Goal: Communication & Community: Answer question/provide support

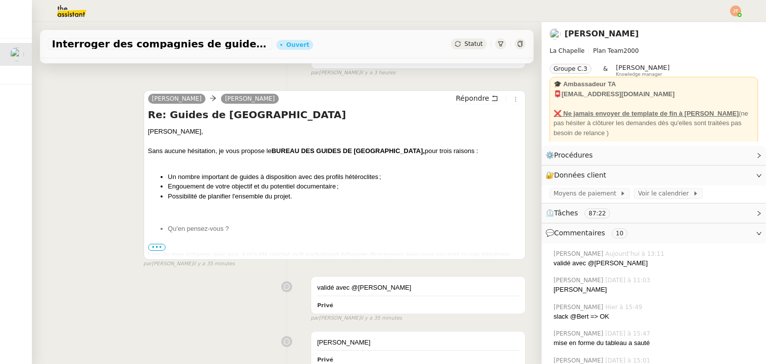
scroll to position [349, 0]
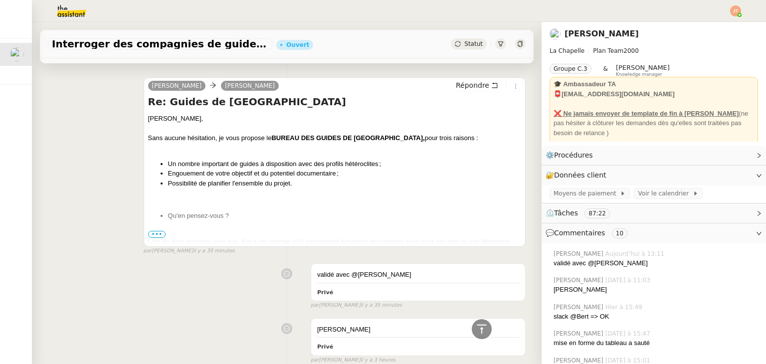
click at [152, 232] on span "•••" at bounding box center [157, 234] width 18 height 7
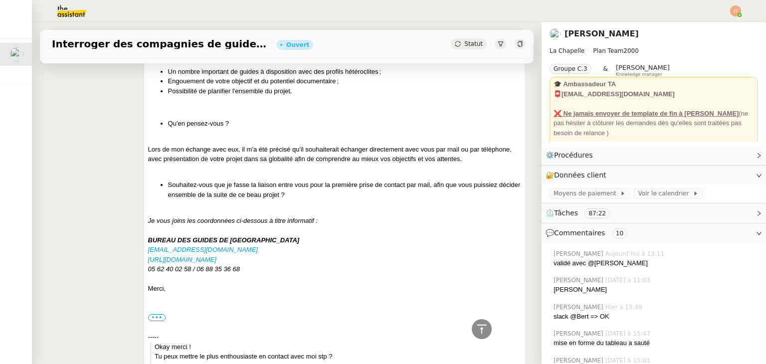
scroll to position [449, 0]
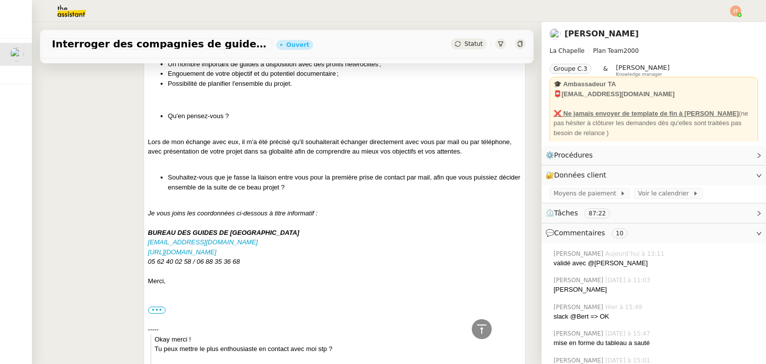
click at [96, 236] on div "[PERSON_NAME] Re: Guides de [GEOGRAPHIC_DATA] [PERSON_NAME], Sans aucune hésita…" at bounding box center [287, 330] width 478 height 722
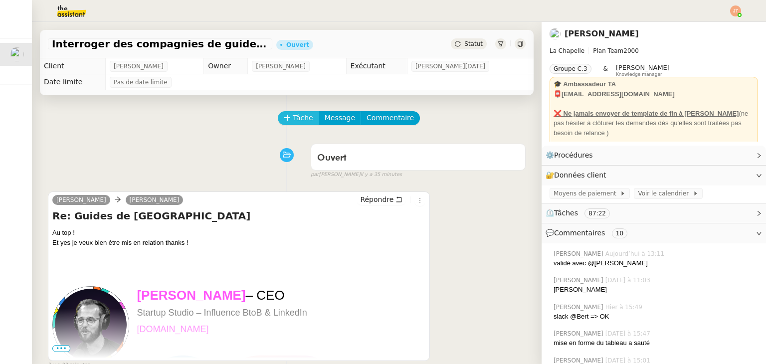
click at [295, 118] on span "Tâche" at bounding box center [303, 117] width 20 height 11
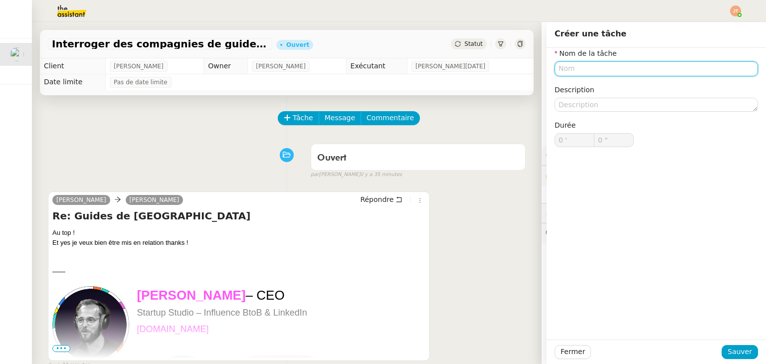
click at [561, 69] on input "text" at bounding box center [656, 68] width 203 height 14
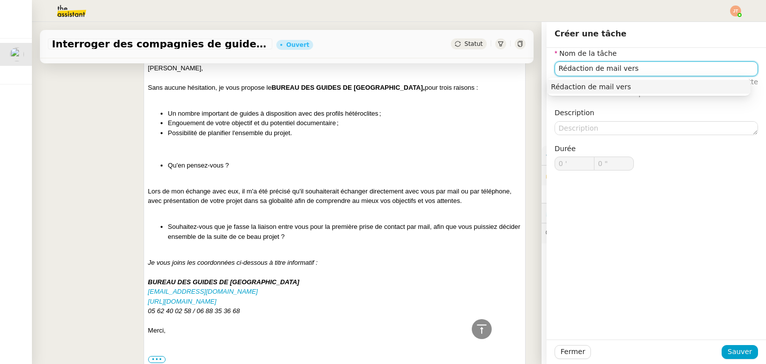
scroll to position [399, 0]
click at [647, 69] on input "Rédaction de mail vers" at bounding box center [656, 68] width 203 height 14
type input "Rédaction de mail vers le bureau des guides de [GEOGRAPHIC_DATA]"
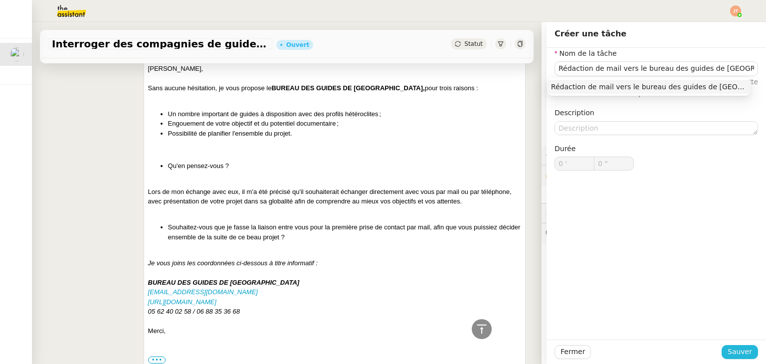
click at [739, 356] on span "Sauver" at bounding box center [740, 351] width 24 height 11
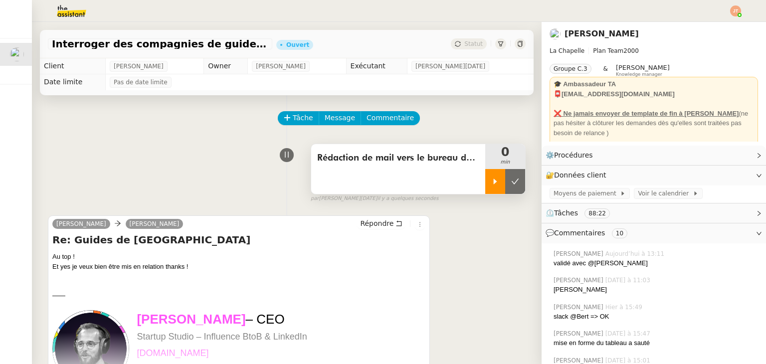
click at [485, 178] on div at bounding box center [495, 181] width 20 height 25
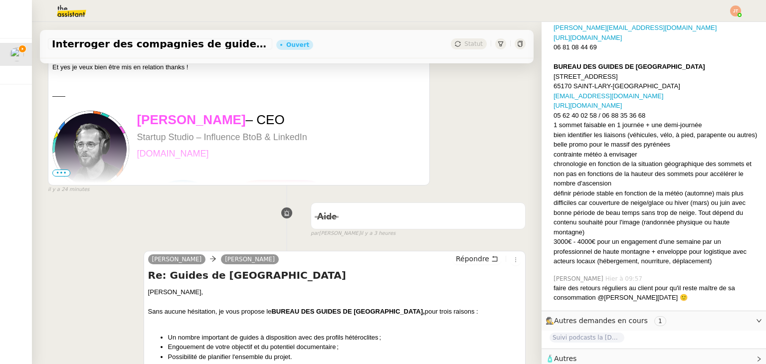
scroll to position [50, 0]
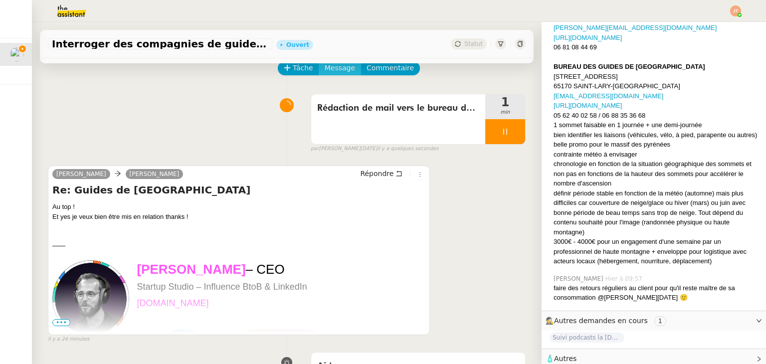
click at [330, 71] on span "Message" at bounding box center [340, 67] width 30 height 11
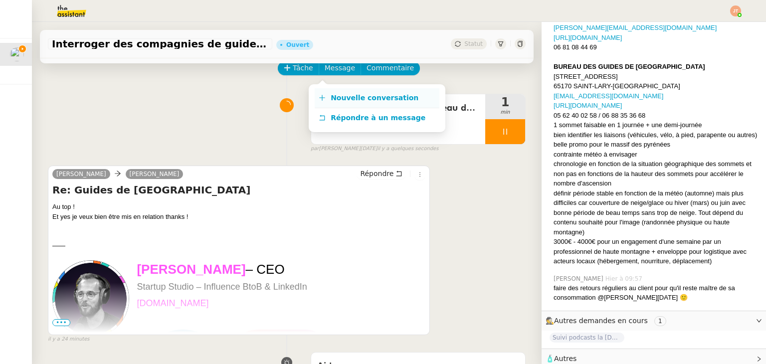
click at [340, 100] on span "Nouvelle conversation" at bounding box center [375, 98] width 88 height 8
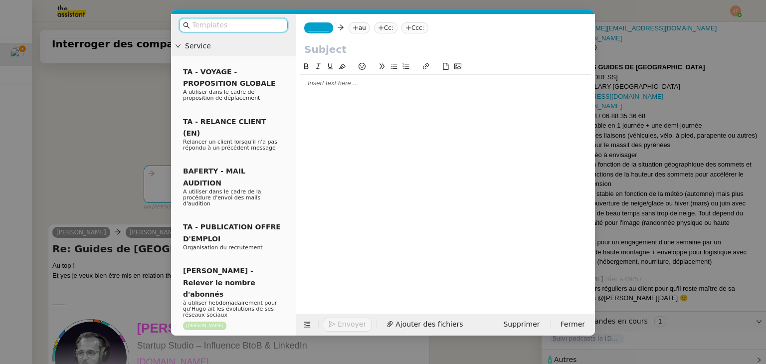
scroll to position [1089, 0]
click at [317, 28] on span "_______" at bounding box center [318, 27] width 21 height 7
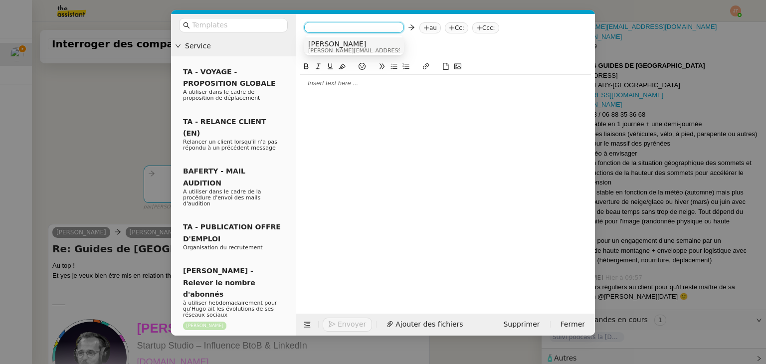
click at [153, 102] on nz-modal-container "Service TA - VOYAGE - PROPOSITION GLOBALE A utiliser dans le cadre de propositi…" at bounding box center [383, 182] width 766 height 364
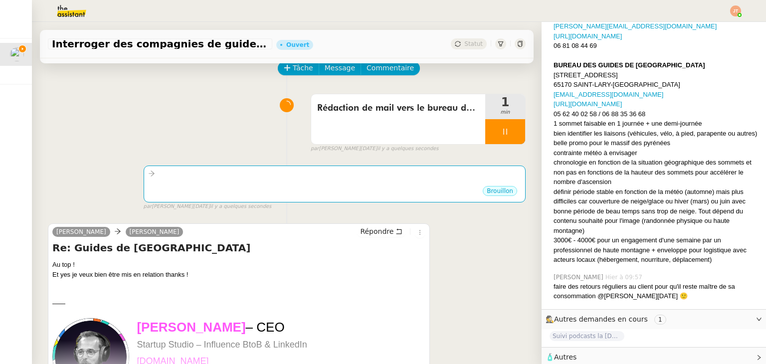
scroll to position [1087, 0]
click at [568, 355] on span "Autres" at bounding box center [565, 359] width 22 height 8
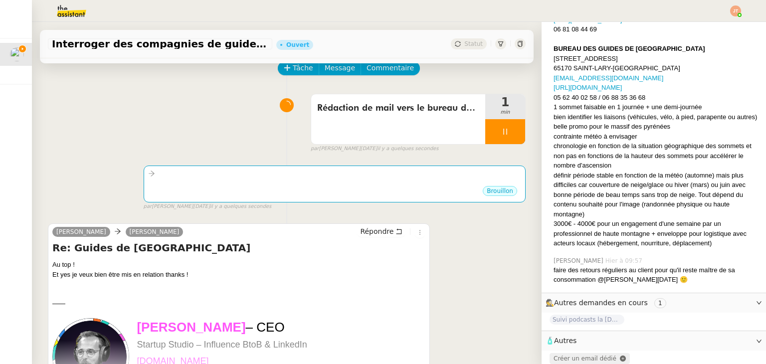
scroll to position [1106, 0]
click at [568, 354] on span "Créer un email dédié" at bounding box center [585, 357] width 63 height 7
click at [268, 177] on div at bounding box center [334, 173] width 373 height 11
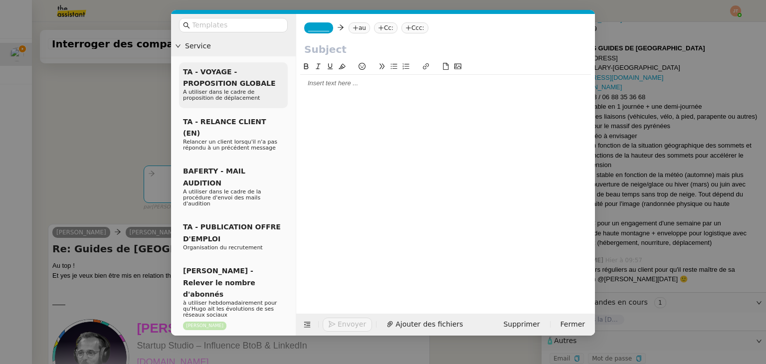
scroll to position [1108, 0]
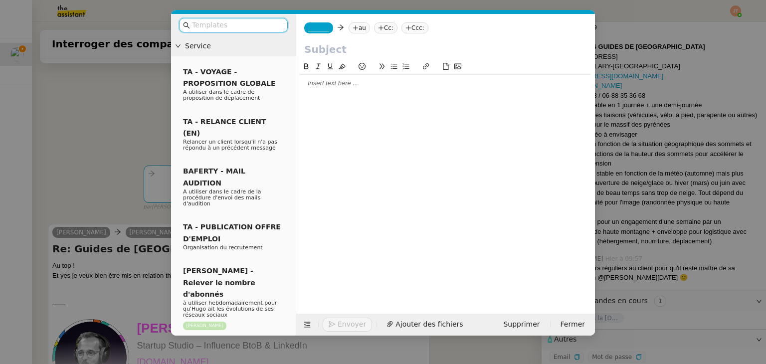
click at [317, 29] on span "_______" at bounding box center [318, 27] width 21 height 7
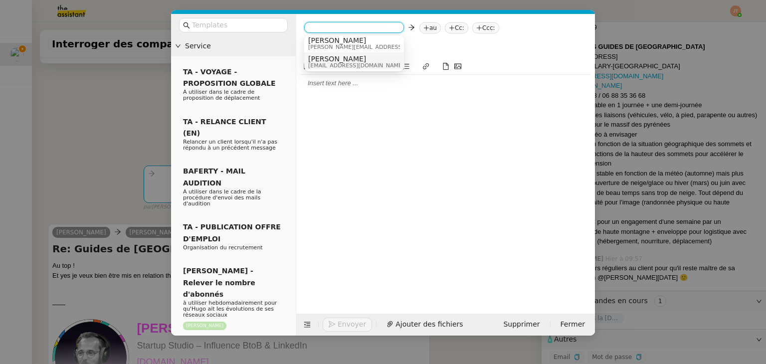
scroll to position [5, 0]
click at [330, 64] on span "[EMAIL_ADDRESS][DOMAIN_NAME]" at bounding box center [356, 63] width 96 height 5
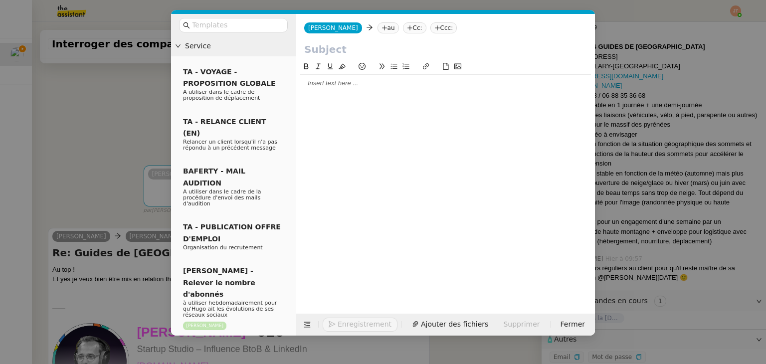
click at [382, 28] on icon at bounding box center [385, 28] width 6 height 6
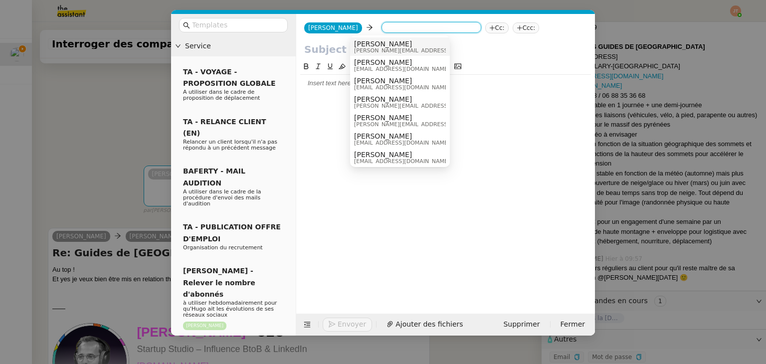
click at [485, 31] on nz-tag "Cc:" at bounding box center [496, 27] width 23 height 11
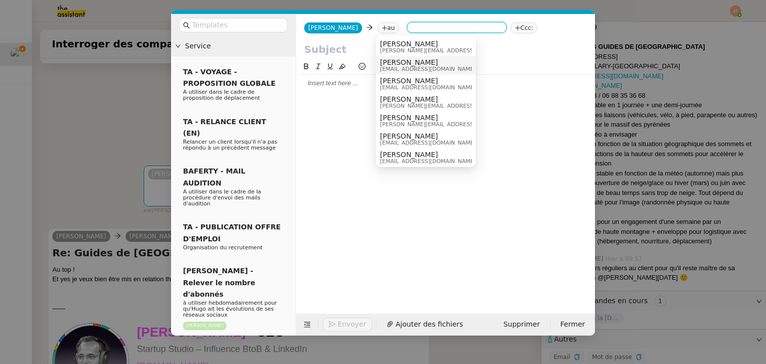
click at [402, 67] on span "[EMAIL_ADDRESS][DOMAIN_NAME]" at bounding box center [428, 68] width 96 height 5
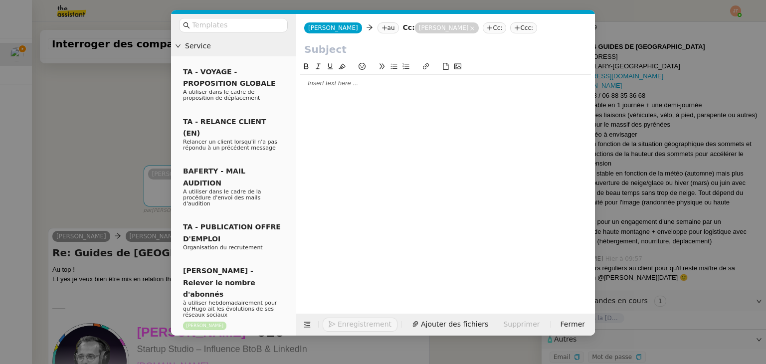
click at [129, 121] on nz-modal-container "Service TA - VOYAGE - PROPOSITION GLOBALE A utiliser dans le cadre de propositi…" at bounding box center [383, 182] width 766 height 364
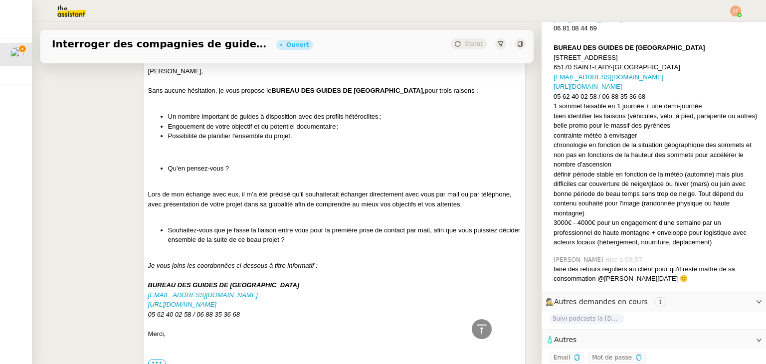
scroll to position [598, 0]
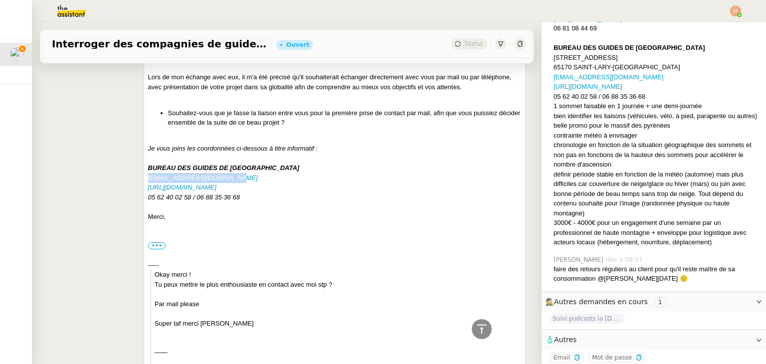
copy em "[EMAIL_ADDRESS][DOMAIN_NAME]"
drag, startPoint x: 221, startPoint y: 179, endPoint x: 145, endPoint y: 178, distance: 76.8
click at [145, 178] on div "[PERSON_NAME] Re: Guides de [GEOGRAPHIC_DATA] [PERSON_NAME], Sans aucune hésita…" at bounding box center [335, 265] width 382 height 704
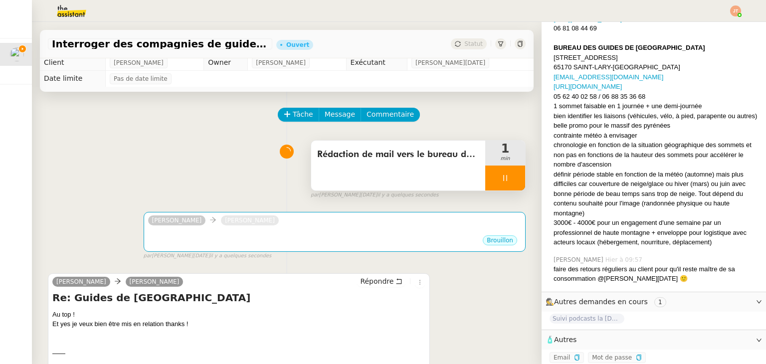
scroll to position [0, 0]
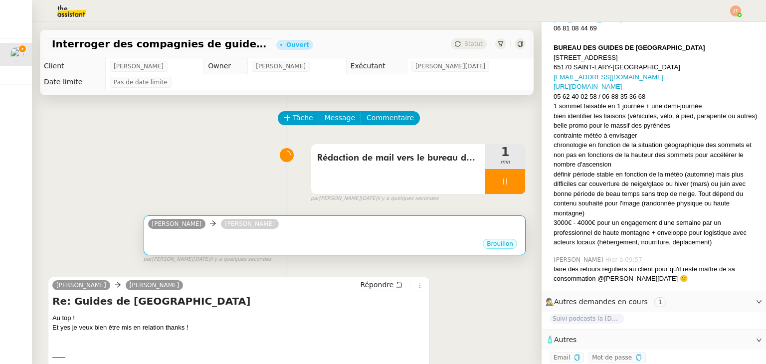
click at [306, 226] on div "[PERSON_NAME]" at bounding box center [334, 225] width 373 height 15
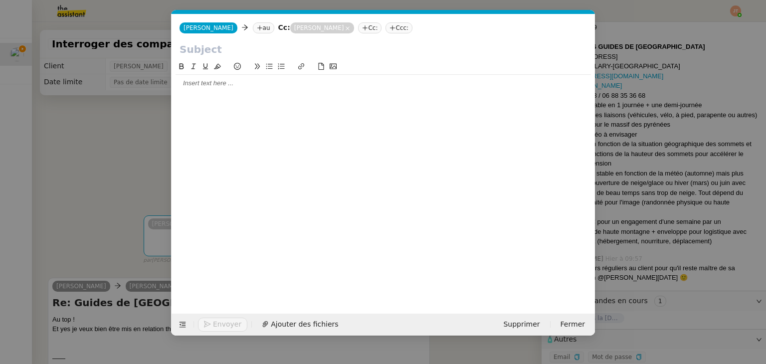
scroll to position [0, 21]
click at [253, 27] on nz-tag "au" at bounding box center [263, 27] width 21 height 11
paste input "[EMAIL_ADDRESS][DOMAIN_NAME]"
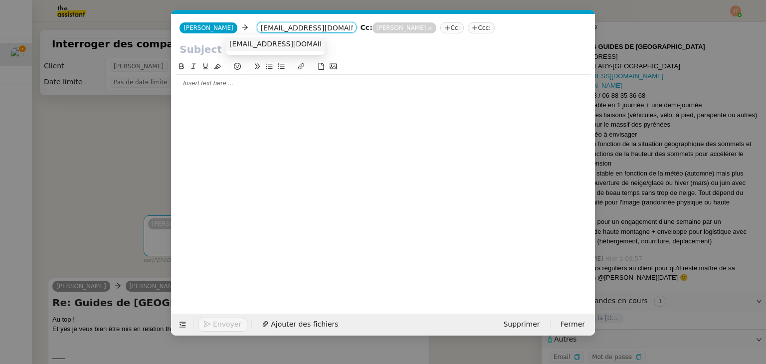
type input "[EMAIL_ADDRESS][DOMAIN_NAME]"
click at [255, 46] on span "[EMAIL_ADDRESS][DOMAIN_NAME]" at bounding box center [290, 44] width 122 height 8
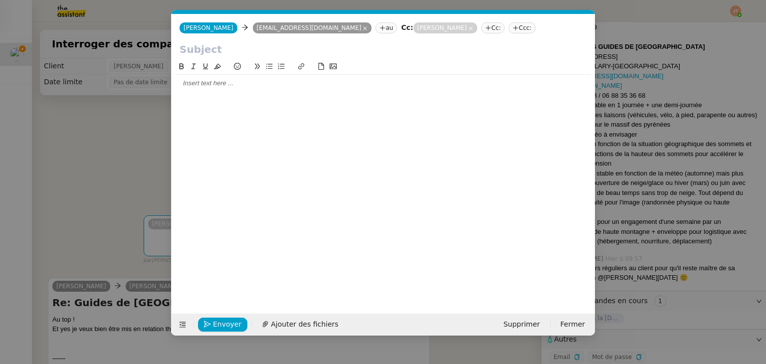
click at [218, 48] on input "text" at bounding box center [383, 49] width 407 height 15
type input "p"
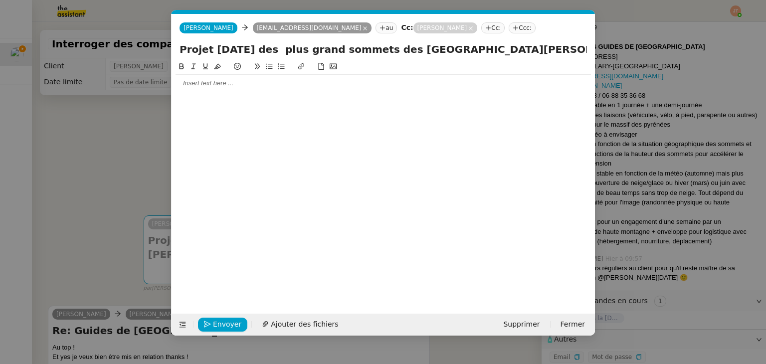
click at [282, 47] on input "Projet [DATE] des plus grand sommets des [GEOGRAPHIC_DATA][PERSON_NAME]" at bounding box center [383, 49] width 407 height 15
type input "Projet [DATE] des plus grand sommets des [GEOGRAPHIC_DATA][PERSON_NAME]"
click at [222, 84] on div at bounding box center [383, 83] width 415 height 9
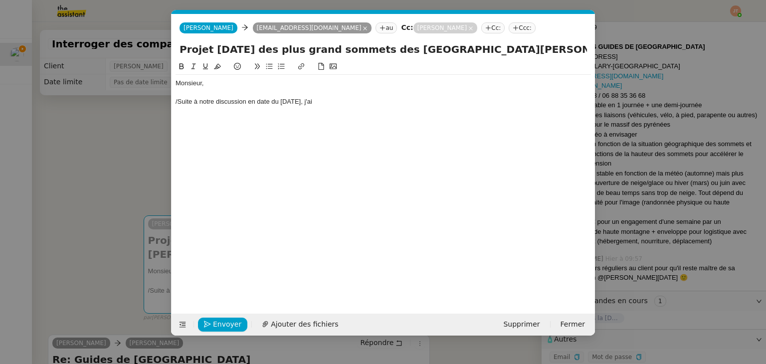
click at [178, 102] on div "/Suite à notre discussion en date du [DATE], j'ai" at bounding box center [383, 101] width 415 height 9
click at [332, 101] on div "Suite à notre discussion en date du [DATE], j'ai" at bounding box center [383, 101] width 415 height 9
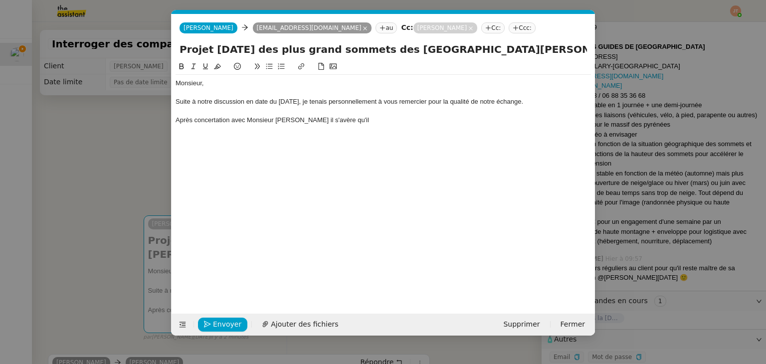
click at [341, 118] on div "Après concertation avec Monsieur [PERSON_NAME] il s'avère qu'il" at bounding box center [383, 120] width 415 height 9
drag, startPoint x: 343, startPoint y: 120, endPoint x: 297, endPoint y: 120, distance: 45.9
click at [297, 120] on div "Après concertation avec Monsieur [PERSON_NAME] il s'avère qu'il" at bounding box center [383, 120] width 415 height 9
click at [117, 164] on nz-modal-container "Service TA - VOYAGE - PROPOSITION GLOBALE A utiliser dans le cadre de propositi…" at bounding box center [383, 182] width 766 height 364
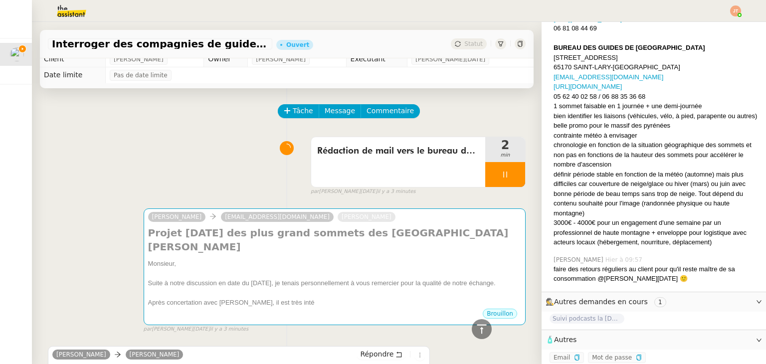
scroll to position [0, 0]
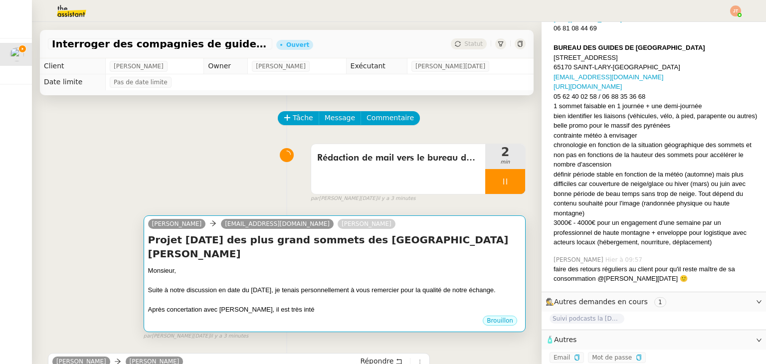
click at [318, 315] on div "Brouillon" at bounding box center [334, 322] width 373 height 15
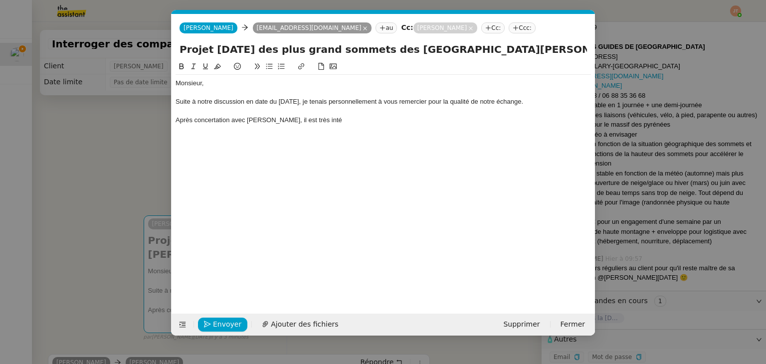
scroll to position [1108, 0]
drag, startPoint x: 346, startPoint y: 122, endPoint x: 328, endPoint y: 122, distance: 18.5
click at [328, 122] on div "Après concertation avec [PERSON_NAME], il est très inté" at bounding box center [383, 120] width 415 height 9
click at [348, 120] on div "Après concertation avec [PERSON_NAME], il est très entouhiaste à l'idée de" at bounding box center [383, 120] width 415 height 9
click at [0, 0] on lt-span "ent housiaste" at bounding box center [0, 0] width 0 height 0
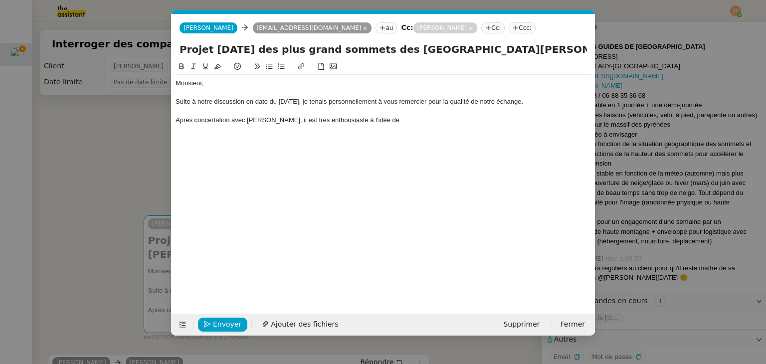
click at [403, 121] on div "Après concertation avec [PERSON_NAME], il est très enthousiaste à l'idée de" at bounding box center [383, 120] width 415 height 9
click at [99, 145] on nz-modal-container "Service TA - VOYAGE - PROPOSITION GLOBALE A utiliser dans le cadre de propositi…" at bounding box center [383, 182] width 766 height 364
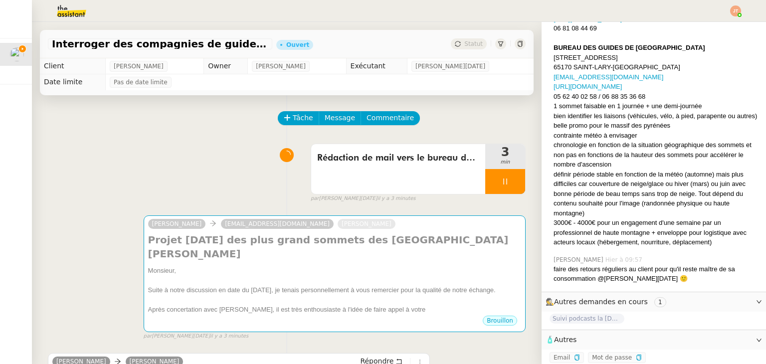
scroll to position [957, 0]
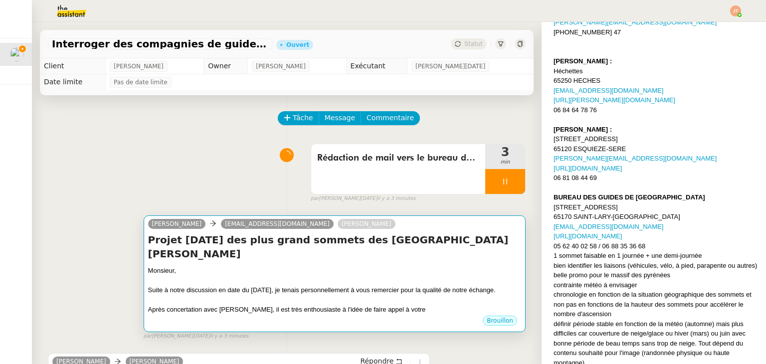
click at [327, 266] on div "Monsieur," at bounding box center [334, 271] width 373 height 10
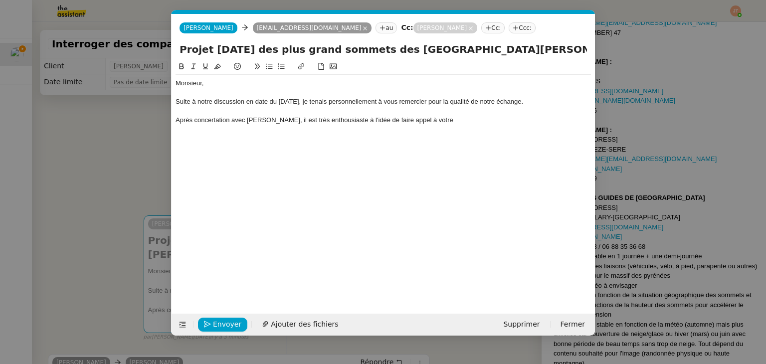
scroll to position [0, 21]
click at [461, 116] on div "Après concertation avec [PERSON_NAME], il est très enthousiaste à l'idée de fai…" at bounding box center [383, 120] width 415 height 9
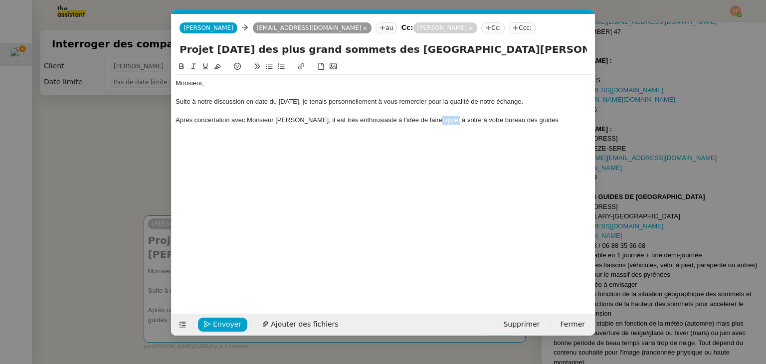
drag, startPoint x: 450, startPoint y: 121, endPoint x: 431, endPoint y: 121, distance: 18.5
click at [431, 121] on div "Après concertation avec Monsieur [PERSON_NAME], il est très enthousiaste à l'id…" at bounding box center [383, 120] width 415 height 9
click at [447, 135] on div "Monsieur, Suite à notre discussion en date du [DATE], je tenais personnellement…" at bounding box center [383, 179] width 415 height 237
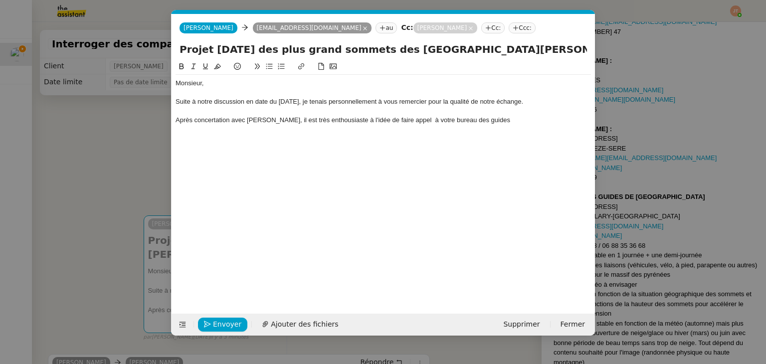
click at [431, 121] on div "Après concertation avec [PERSON_NAME], il est très enthousiaste à l'idée de fai…" at bounding box center [383, 120] width 415 height 9
click at [431, 137] on div "Monsieur, Suite à notre discussion en date du [DATE], je tenais personnellement…" at bounding box center [383, 179] width 415 height 237
click at [518, 119] on div "Après concertation avec [PERSON_NAME], il est très enthousiaste à l'idée de fai…" at bounding box center [383, 120] width 415 height 9
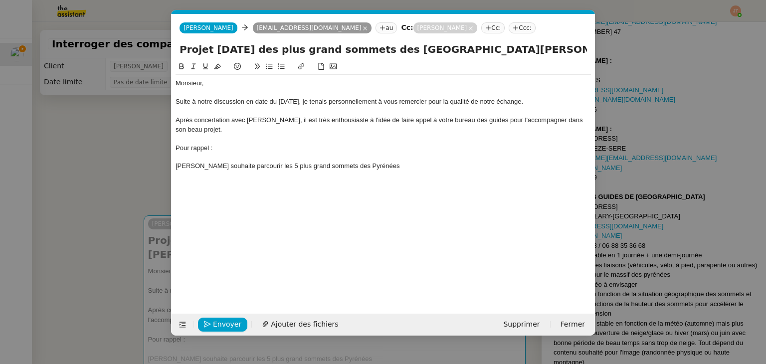
click at [287, 163] on div "[PERSON_NAME] souhaite parcourir les 5 plus grand sommets des Pyrénées" at bounding box center [383, 166] width 415 height 9
click at [302, 161] on div at bounding box center [383, 157] width 415 height 9
click at [302, 165] on div "[PERSON_NAME] souhaite parcourir les 5 plus grand sommets des Pyrénées" at bounding box center [383, 166] width 415 height 9
click at [0, 0] on lt-span "grand s sommets" at bounding box center [0, 0] width 0 height 0
click at [375, 169] on div "[PERSON_NAME] souhaite parcourir les 5 plus grands sommets des Pyrénées" at bounding box center [383, 166] width 415 height 9
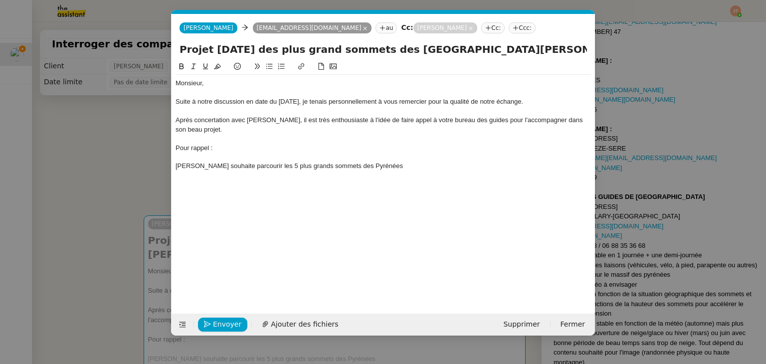
click at [193, 166] on div "[PERSON_NAME] souhaite parcourir les 5 plus grands sommets des Pyrénées" at bounding box center [383, 166] width 415 height 9
click at [263, 166] on div "[PERSON_NAME] vient d'achever son [DATE] du [GEOGRAPHIC_DATA] et souhaite parco…" at bounding box center [383, 166] width 415 height 9
click at [270, 167] on div "[PERSON_NAME] vient d'achever son [DATE] du [GEOGRAPHIC_DATA] et souhaite parco…" at bounding box center [383, 166] width 415 height 9
click at [357, 166] on div "[PERSON_NAME] vient d'achever son [DATE] du [GEOGRAPHIC_DATA] et souhaite parco…" at bounding box center [383, 166] width 415 height 9
click at [323, 166] on div "[PERSON_NAME] vient d'achever son [DATE] du [GEOGRAPHIC_DATA] et souhaite prolo…" at bounding box center [383, 171] width 415 height 18
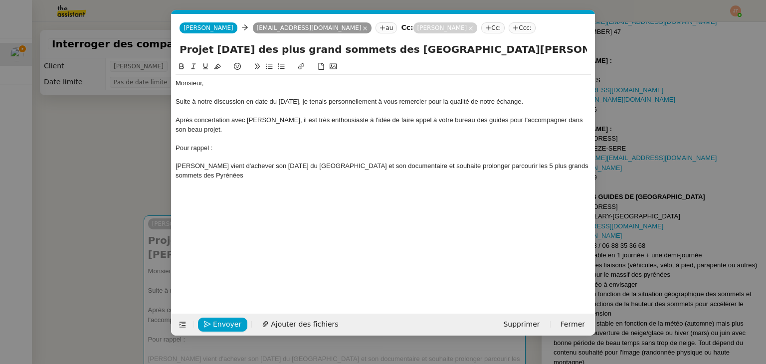
click at [110, 122] on nz-modal-container "Service TA - VOYAGE - PROPOSITION GLOBALE A utiliser dans le cadre de propositi…" at bounding box center [383, 182] width 766 height 364
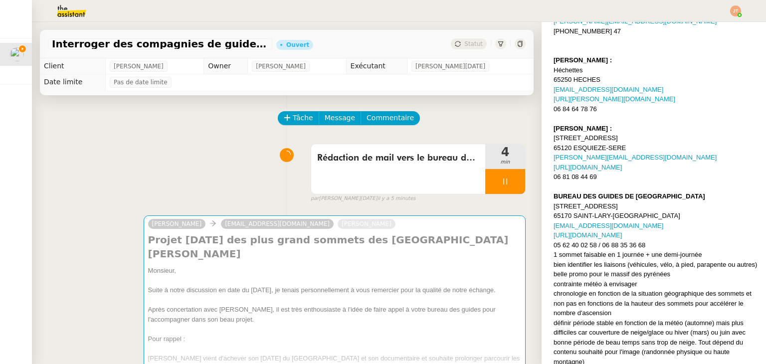
scroll to position [957, 0]
click at [72, 22] on div "Interroger des compagnies de guides de montagne Ouvert Statut" at bounding box center [287, 40] width 510 height 36
click at [72, 19] on img at bounding box center [63, 11] width 77 height 22
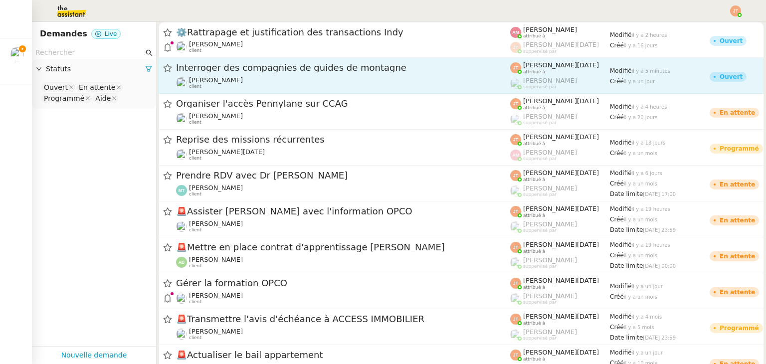
click at [205, 78] on span "[PERSON_NAME]" at bounding box center [216, 79] width 54 height 7
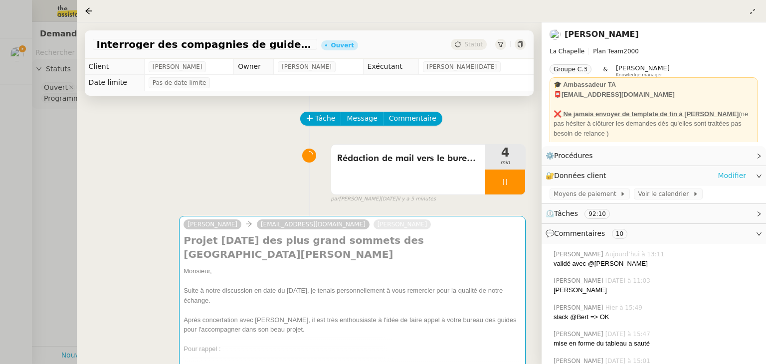
click at [724, 175] on link "Modifier" at bounding box center [732, 175] width 28 height 11
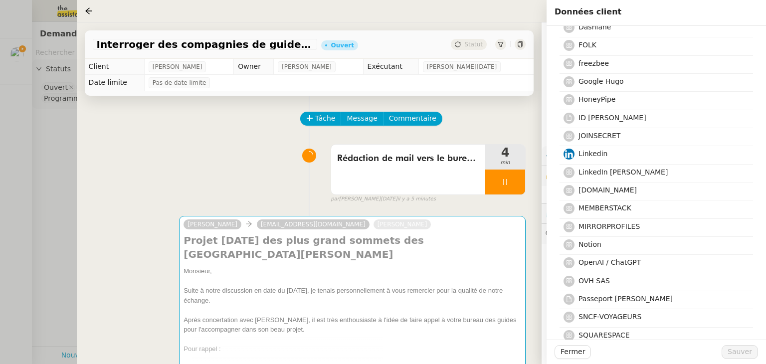
scroll to position [249, 0]
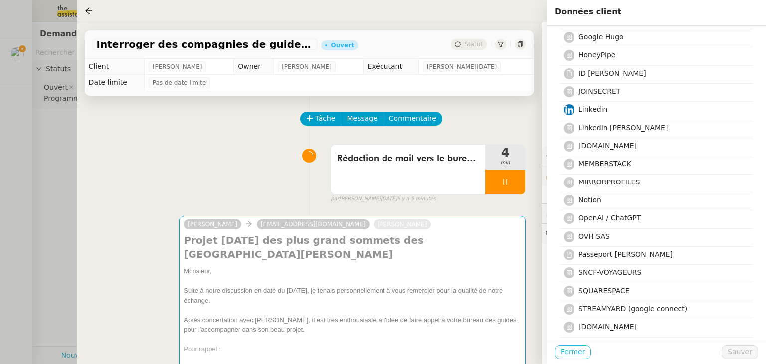
click at [565, 352] on span "Fermer" at bounding box center [573, 351] width 24 height 11
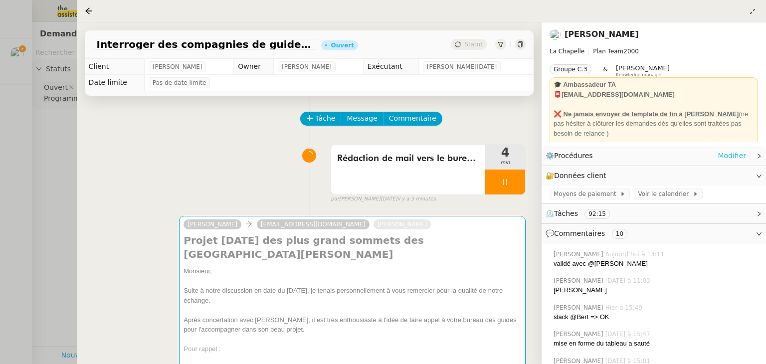
click at [729, 154] on link "Modifier" at bounding box center [732, 155] width 28 height 11
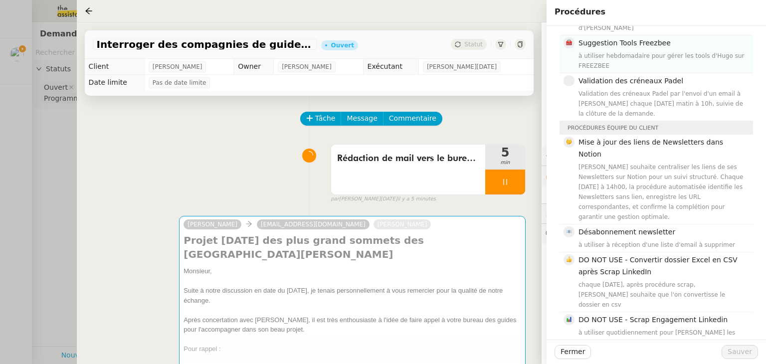
scroll to position [299, 0]
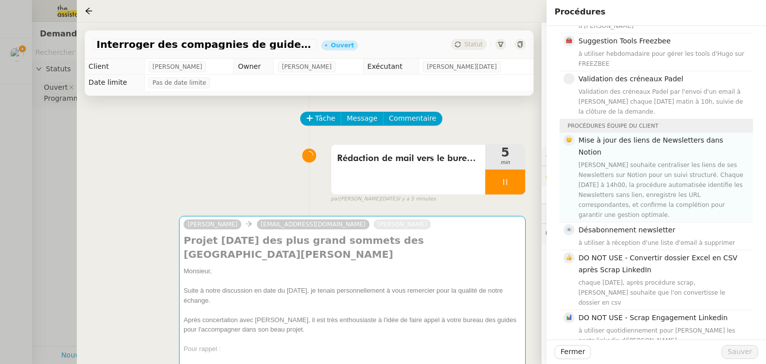
click at [617, 160] on div "[PERSON_NAME] souhaite centraliser les liens de ses Newsletters sur Notion pour…" at bounding box center [663, 190] width 169 height 60
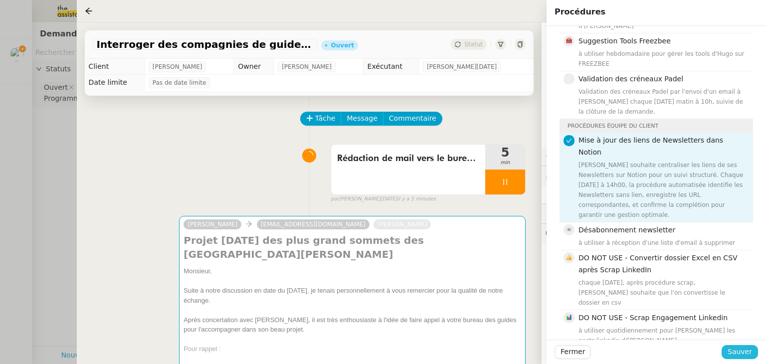
click at [737, 349] on span "Sauver" at bounding box center [740, 351] width 24 height 11
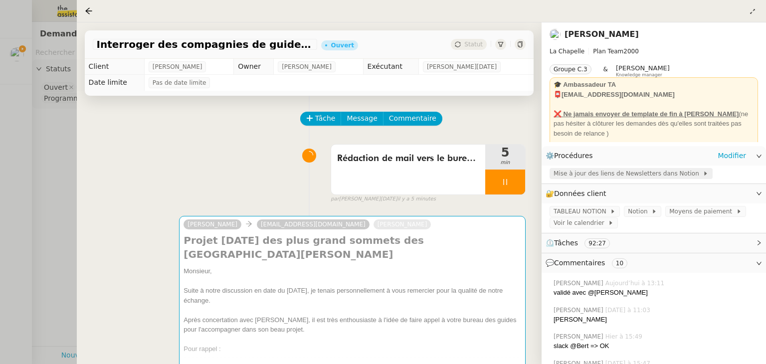
click at [591, 173] on span "Mise à jour des liens de Newsletters dans Notion" at bounding box center [628, 174] width 149 height 10
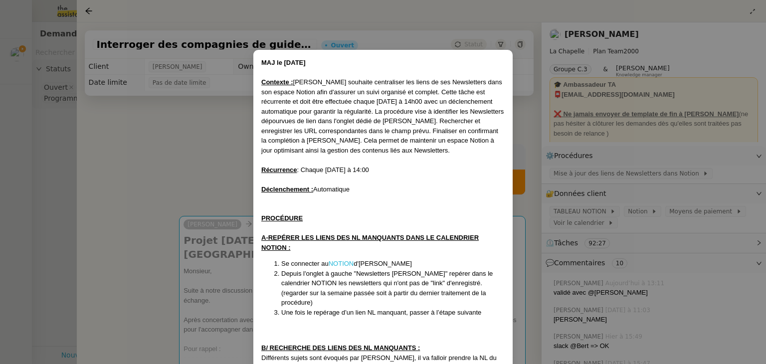
click at [352, 260] on link "NOTION" at bounding box center [341, 263] width 25 height 7
click at [16, 146] on nz-modal-container "MAJ le [DATE] Contexte : [PERSON_NAME] souhaite centraliser les liens de ses Ne…" at bounding box center [383, 182] width 766 height 364
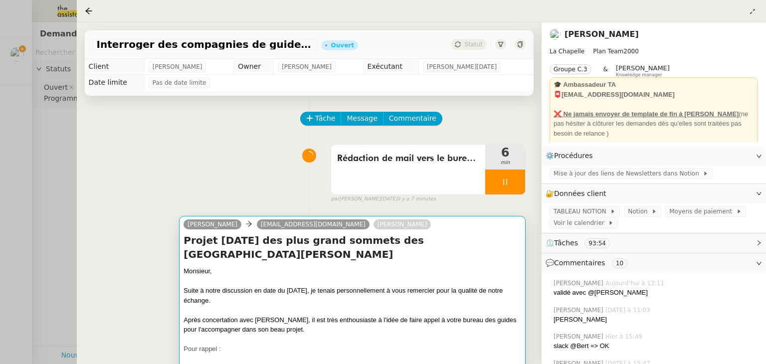
click at [190, 239] on h4 "Projet [DATE] des plus grand sommets des [GEOGRAPHIC_DATA][PERSON_NAME]" at bounding box center [353, 247] width 338 height 28
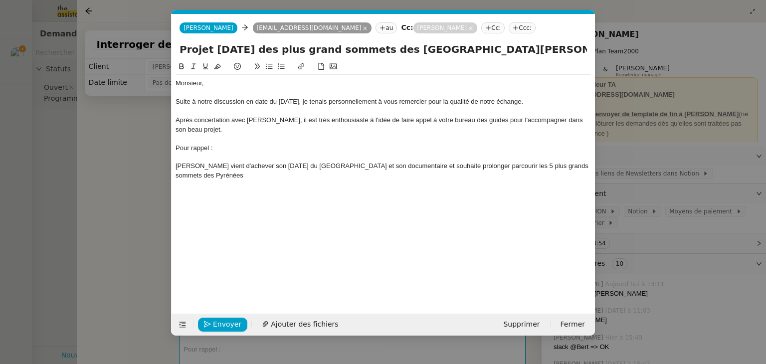
scroll to position [0, 21]
click at [85, 175] on nz-modal-container "Service TA - VOYAGE - PROPOSITION GLOBALE A utiliser dans le cadre de propositi…" at bounding box center [383, 182] width 766 height 364
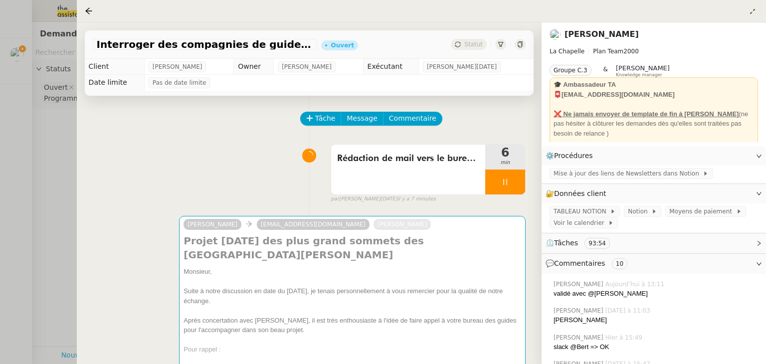
click at [66, 173] on div at bounding box center [383, 182] width 766 height 364
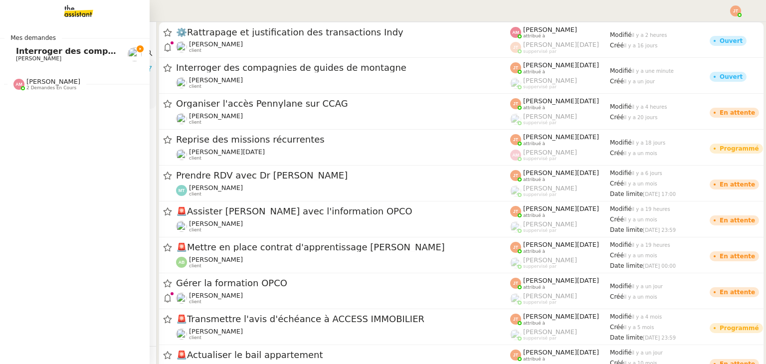
click at [26, 46] on link "Interroger des compagnies de guides de montagne [PERSON_NAME]" at bounding box center [75, 54] width 150 height 23
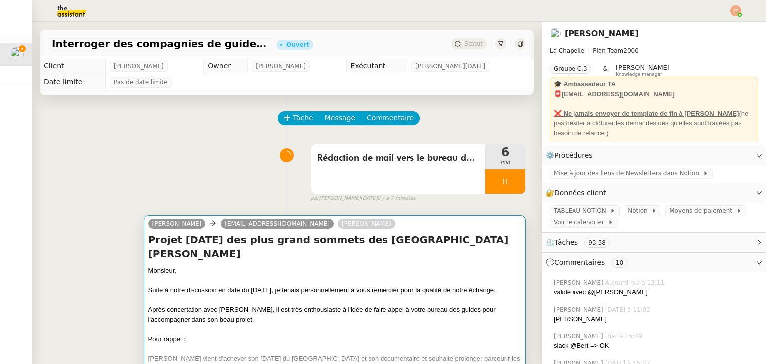
click at [286, 276] on div at bounding box center [334, 281] width 373 height 10
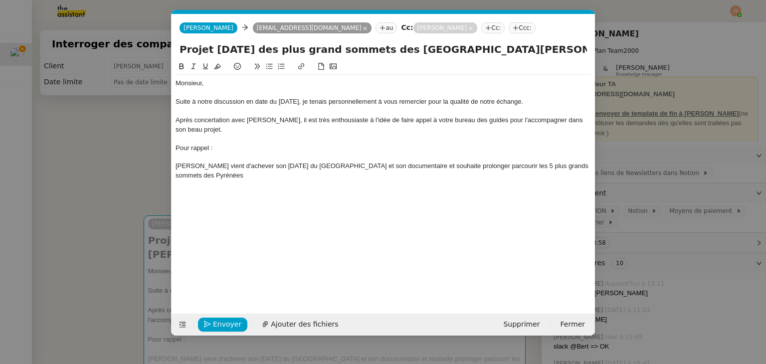
scroll to position [0, 21]
click at [194, 166] on div "[PERSON_NAME] vient d'achever son [DATE] du [GEOGRAPHIC_DATA] et son documentai…" at bounding box center [383, 171] width 415 height 18
click at [504, 165] on div "[PERSON_NAME] est un entrepreneur passionné et un créateur de contenu. Il vient…" at bounding box center [383, 171] width 415 height 18
click at [559, 166] on div "[PERSON_NAME] est un entrepreneur passionné et un créateur de contenu. Il vient…" at bounding box center [383, 171] width 415 height 18
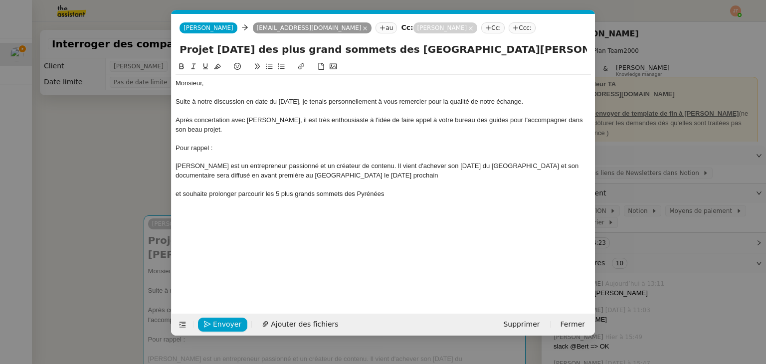
scroll to position [0, 0]
click at [201, 177] on div "[PERSON_NAME] est un entrepreneur passionné et un créateur de contenu. Il vient…" at bounding box center [383, 171] width 415 height 18
click at [0, 0] on lt-em "avant-première" at bounding box center [0, 0] width 0 height 0
click at [252, 177] on div "[PERSON_NAME] est un entrepreneur passionné et un créateur de contenu. Il vient…" at bounding box center [383, 171] width 415 height 18
click at [348, 174] on div "[PERSON_NAME] est un entrepreneur passionné et un créateur de contenu. Il vient…" at bounding box center [383, 171] width 415 height 18
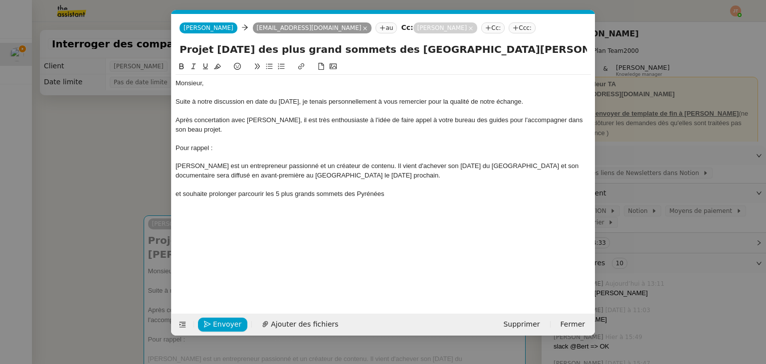
click at [184, 194] on div "et souhaite prolonger parcourir les 5 plus grands sommets des Pyrénées" at bounding box center [383, 194] width 415 height 9
drag, startPoint x: 270, startPoint y: 192, endPoint x: 243, endPoint y: 192, distance: 26.9
click at [243, 192] on div "[DATE], il souhaite prolonger parcourir les 5 plus grands sommets des Pyrénées" at bounding box center [383, 194] width 415 height 9
click at [527, 194] on div "[DATE], il souhaite réitérer cette expérience, avec pour objectif : parcourir l…" at bounding box center [383, 194] width 415 height 9
click at [232, 154] on div at bounding box center [383, 157] width 415 height 9
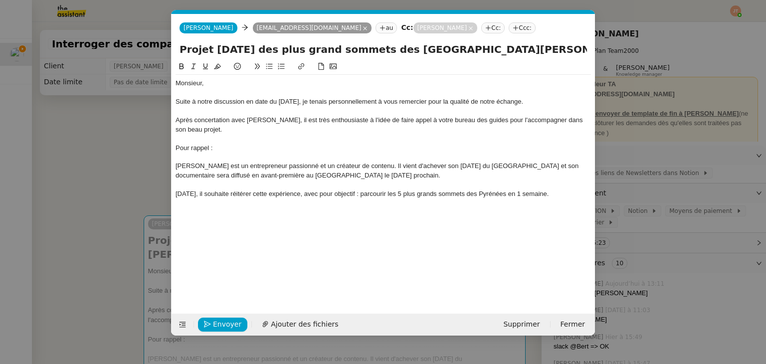
click at [231, 130] on div "Après concertation avec [PERSON_NAME], il est très enthousiaste à l'idée de fai…" at bounding box center [383, 125] width 415 height 18
click at [86, 169] on nz-modal-container "Service TA - VOYAGE - PROPOSITION GLOBALE A utiliser dans le cadre de propositi…" at bounding box center [383, 182] width 766 height 364
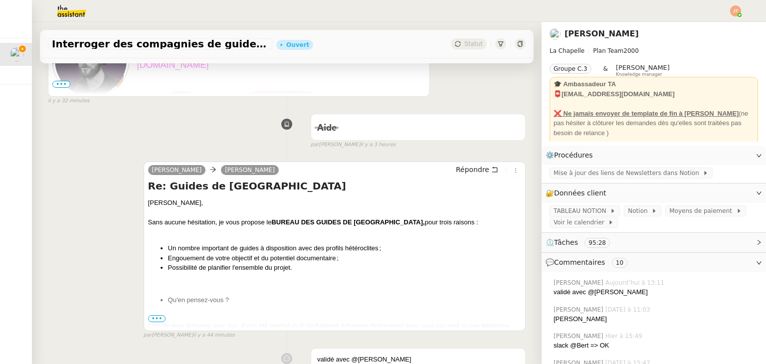
scroll to position [499, 0]
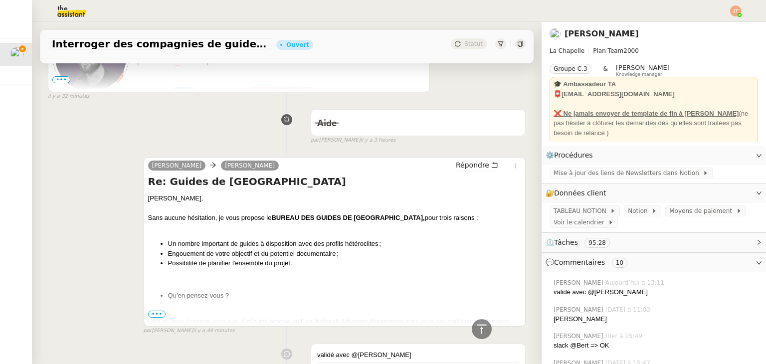
click at [157, 316] on span "•••" at bounding box center [157, 314] width 18 height 7
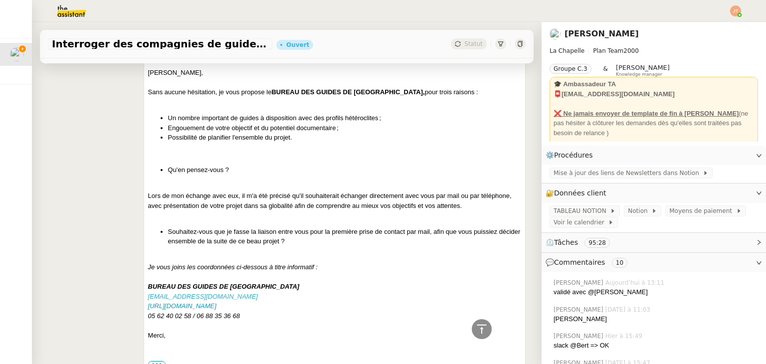
scroll to position [648, 0]
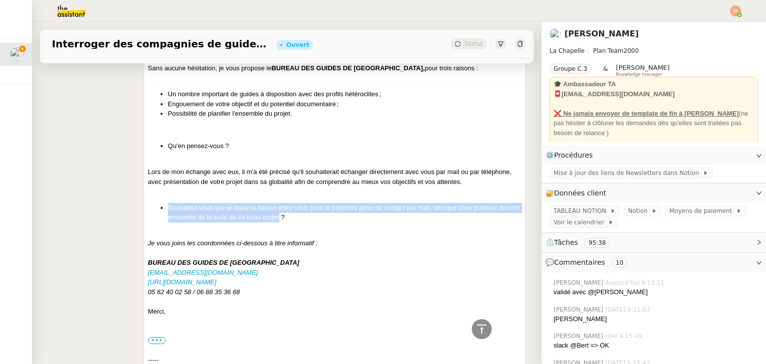
drag, startPoint x: 165, startPoint y: 208, endPoint x: 299, endPoint y: 219, distance: 134.6
click at [299, 219] on li "Souhaitez-vous que je fasse la liaison entre vous pour la première prise de con…" at bounding box center [344, 212] width 353 height 19
copy li "Souhaitez-vous que je fasse la liaison entre vous pour la première prise de con…"
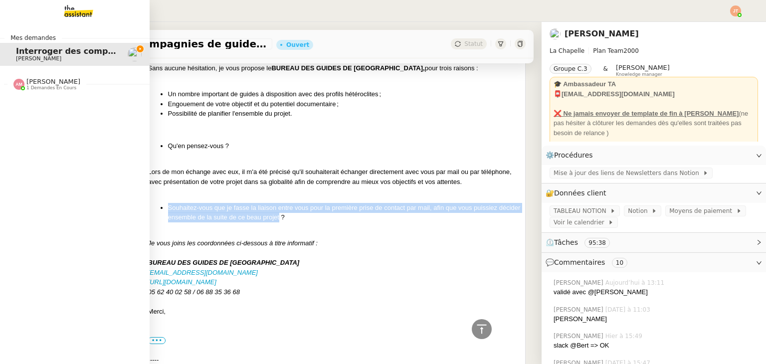
click at [18, 52] on span "Interroger des compagnies de guides de montagne" at bounding box center [131, 50] width 230 height 9
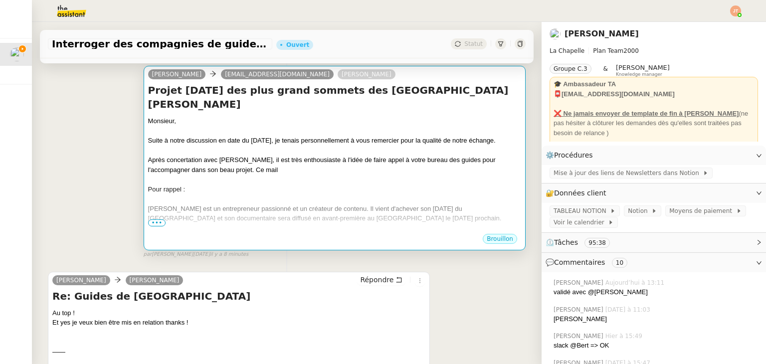
scroll to position [0, 0]
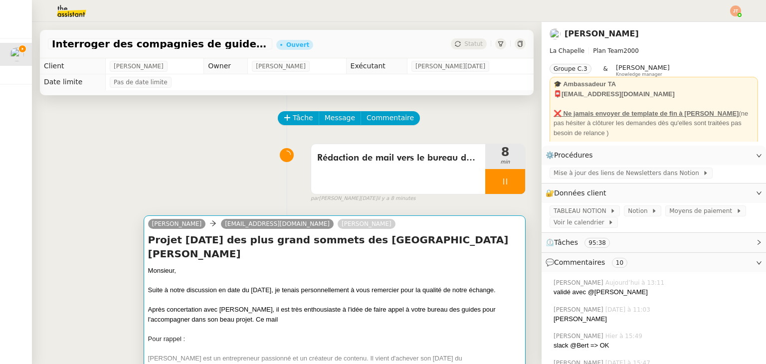
click at [225, 285] on div "Suite à notre discussion en date du [DATE], je tenais personnellement à vous re…" at bounding box center [334, 290] width 373 height 10
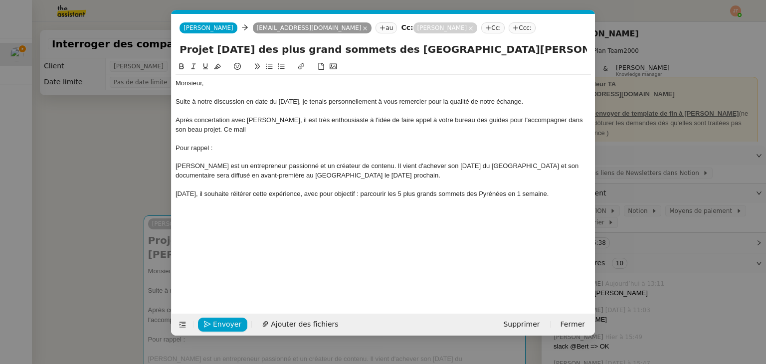
scroll to position [0, 21]
click at [256, 132] on div "Après concertation avec [PERSON_NAME], il est très enthousiaste à l'idée de fai…" at bounding box center [383, 125] width 415 height 18
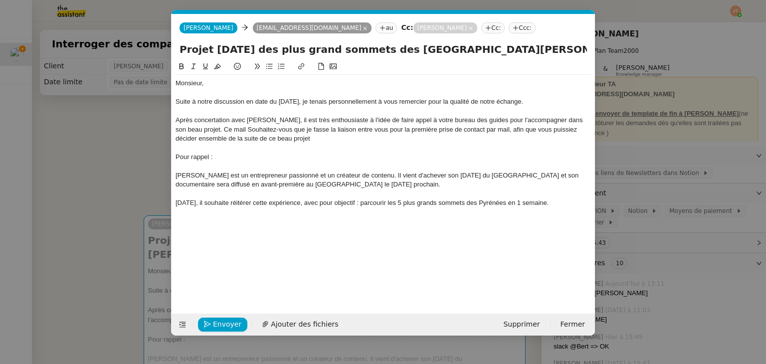
scroll to position [0, 0]
drag, startPoint x: 293, startPoint y: 129, endPoint x: 248, endPoint y: 129, distance: 45.4
click at [248, 129] on div "Après concertation avec [PERSON_NAME], il est très enthousiaste à l'idée de fai…" at bounding box center [383, 129] width 415 height 27
click at [0, 0] on lt-em "à" at bounding box center [0, 0] width 0 height 0
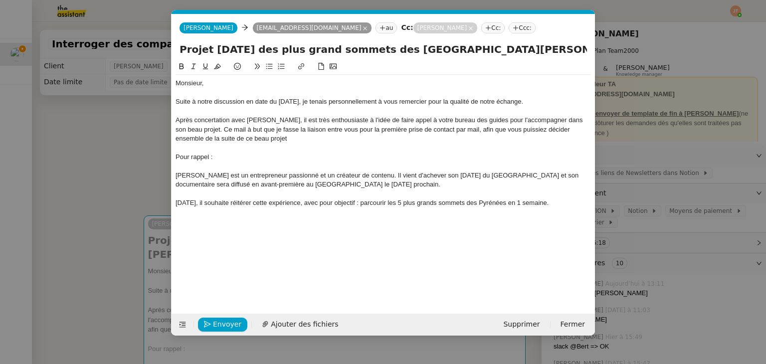
click at [298, 141] on div "Après concertation avec [PERSON_NAME], il est très enthousiaste à l'idée de fai…" at bounding box center [383, 129] width 415 height 27
drag, startPoint x: 298, startPoint y: 141, endPoint x: 235, endPoint y: 142, distance: 62.9
click at [235, 142] on div "Après concertation avec [PERSON_NAME], il est très enthousiaste à l'idée de fai…" at bounding box center [383, 129] width 415 height 27
click at [229, 127] on div "Après concertation avec [PERSON_NAME], il est très enthousiaste à l'idée de fai…" at bounding box center [383, 129] width 415 height 27
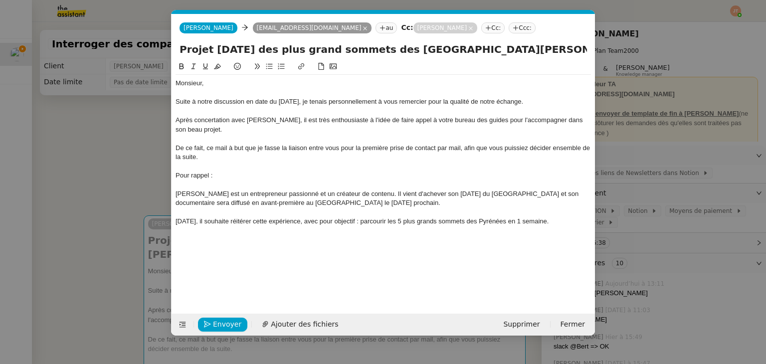
click at [340, 147] on div "De ce fait, ce mail à but que je fasse la liaison entre vous pour la première p…" at bounding box center [383, 153] width 415 height 18
drag, startPoint x: 461, startPoint y: 148, endPoint x: 350, endPoint y: 146, distance: 111.2
click at [350, 146] on div "De ce fait, ce mail à but que je fasse la liaison entre vous, pour la première …" at bounding box center [383, 153] width 415 height 18
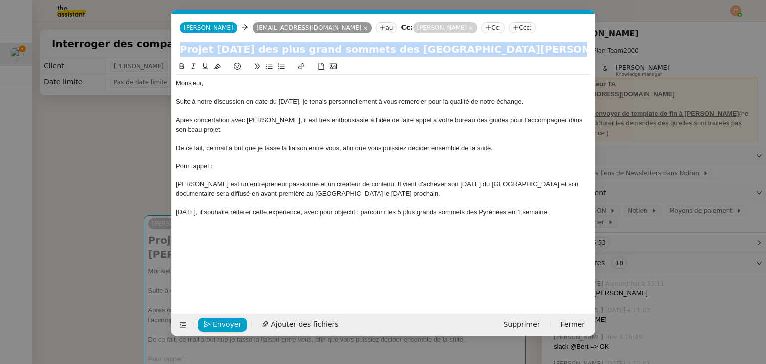
drag, startPoint x: 175, startPoint y: 164, endPoint x: 217, endPoint y: 165, distance: 42.9
click at [217, 165] on nz-spin "Monsieur, Suite à notre discussion en date du [DATE], je tenais personnellement…" at bounding box center [383, 181] width 423 height 241
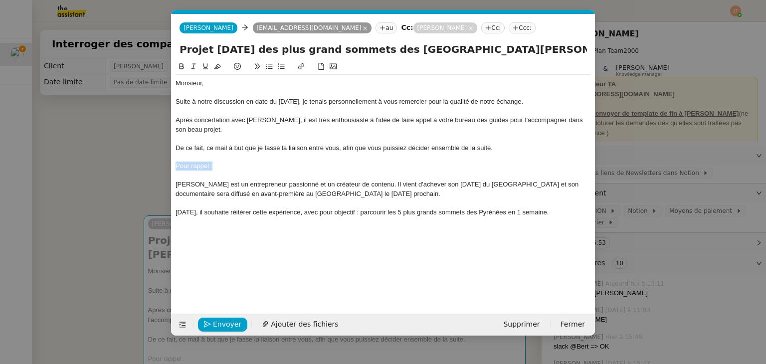
drag, startPoint x: 216, startPoint y: 165, endPoint x: 172, endPoint y: 167, distance: 44.4
click at [172, 167] on nz-spin "Monsieur, Suite à notre discussion en date du [DATE], je tenais personnellement…" at bounding box center [383, 181] width 423 height 241
click at [204, 67] on icon at bounding box center [205, 66] width 7 height 7
click at [231, 183] on div "[PERSON_NAME] est un entrepreneur passionné et un créateur de contenu. Il vient…" at bounding box center [383, 189] width 415 height 18
click at [564, 214] on div "[DATE], il souhaite réitérer cette expérience, avec pour objectif : parcourir l…" at bounding box center [383, 212] width 415 height 9
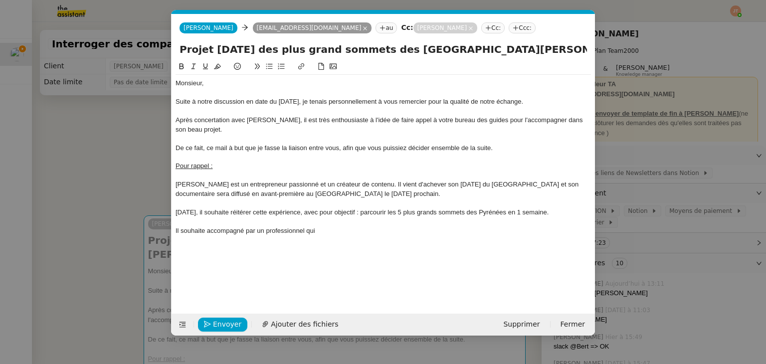
click at [235, 228] on div "Il souhaite accompagné par un professionnel qui" at bounding box center [383, 230] width 415 height 9
click at [0, 0] on lt-span "accompagn er" at bounding box center [0, 0] width 0 height 0
click at [205, 230] on div "Il souhaite accompagner par un professionnel qui" at bounding box center [383, 230] width 415 height 9
click at [204, 232] on div "Il souhaiteêtre accompagner par un professionnel qui" at bounding box center [383, 230] width 415 height 9
click at [257, 232] on div "Il souhaite être accompagner par un professionnel qui" at bounding box center [383, 230] width 415 height 9
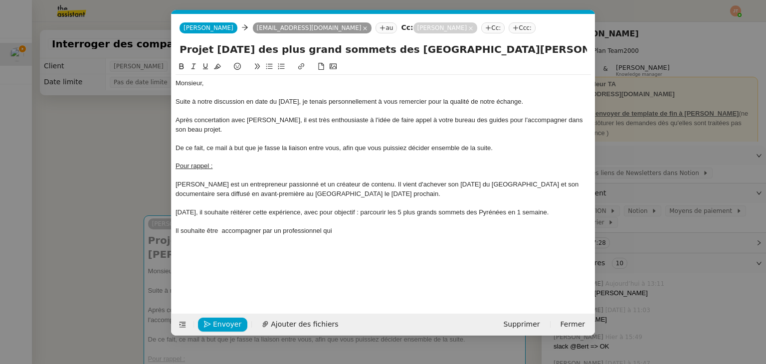
click at [221, 232] on div "Il souhaite être accompagner par un professionnel qui" at bounding box center [383, 230] width 415 height 9
click at [239, 234] on div "Il souhaite être accompagner par un professionnel qui" at bounding box center [383, 230] width 415 height 9
click at [260, 230] on div "Il souhaite être accompagner par un professionnel qui" at bounding box center [383, 230] width 415 height 9
click at [343, 229] on div "Il souhaite être accompagné par un professionnel qui" at bounding box center [383, 230] width 415 height 9
click at [565, 212] on div "[DATE], il souhaite réitérer cette expérience, avec pour objectif : parcourir l…" at bounding box center [383, 212] width 415 height 9
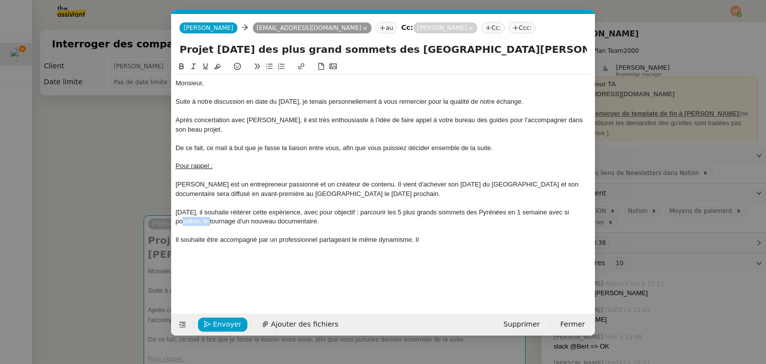
drag, startPoint x: 198, startPoint y: 222, endPoint x: 577, endPoint y: 211, distance: 379.2
click at [577, 211] on div "[DATE], il souhaite réitérer cette expérience, avec pour objectif : parcourir l…" at bounding box center [383, 217] width 415 height 18
click at [373, 225] on div "[DATE], il souhaite réitérer cette expérience, avec pour objectif : parcourir l…" at bounding box center [383, 217] width 415 height 18
click at [562, 215] on div "[DATE], il souhaite réitérer cette expérience, avec pour objectif : parcourir l…" at bounding box center [383, 217] width 415 height 18
click at [0, 0] on lt-span "avec ," at bounding box center [0, 0] width 0 height 0
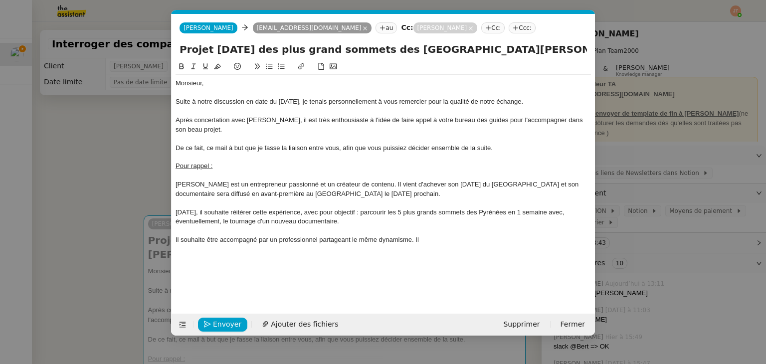
click at [475, 216] on div "[DATE], il souhaite réitérer cette expérience, avec pour objectif : parcourir l…" at bounding box center [383, 217] width 415 height 18
click at [501, 211] on div "[DATE], il souhaite réitérer cette expérience, avec pour objectif : parcourir l…" at bounding box center [383, 217] width 415 height 18
click at [557, 212] on div "[DATE], il souhaite réitérer cette expérience, avec pour objectif : parcourir l…" at bounding box center [383, 217] width 415 height 18
drag, startPoint x: 372, startPoint y: 212, endPoint x: 364, endPoint y: 217, distance: 9.3
click at [364, 217] on div "[DATE], il souhaite réitérer cette expérience, avec pour objectif : parcourir l…" at bounding box center [383, 217] width 415 height 18
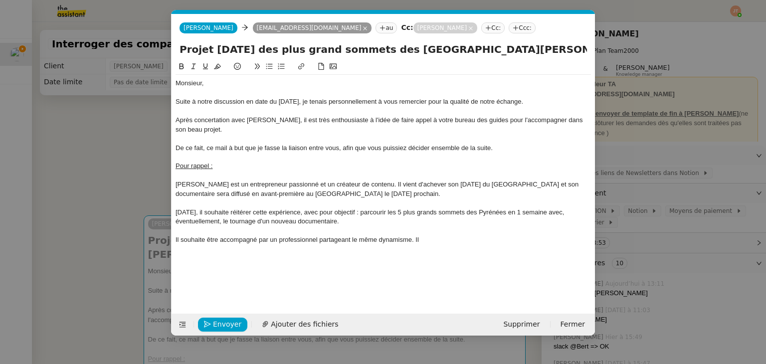
click at [192, 65] on icon at bounding box center [193, 66] width 7 height 7
click at [337, 216] on div "[DATE], il souhaite réitérer cette expérience, avec pour objectif : parcourir l…" at bounding box center [383, 217] width 415 height 18
drag, startPoint x: 213, startPoint y: 167, endPoint x: 172, endPoint y: 168, distance: 41.4
click at [172, 168] on nz-spin "Monsieur, Suite à notre discussion en date du [DATE], je tenais personnellement…" at bounding box center [383, 181] width 423 height 241
click at [180, 69] on icon at bounding box center [181, 66] width 7 height 7
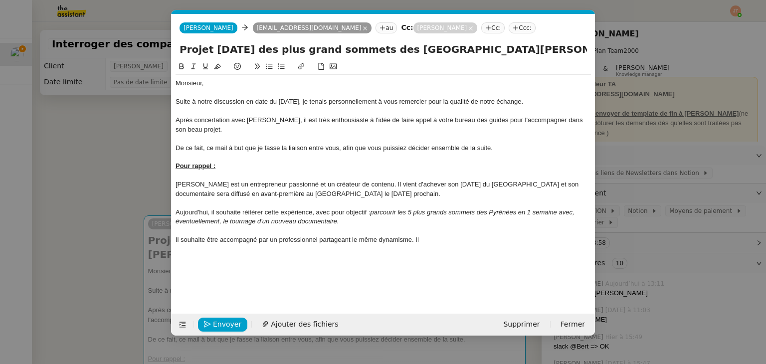
click at [234, 164] on div "Pour rappel :" at bounding box center [383, 166] width 415 height 9
click at [436, 222] on div "[DATE], il souhaite réitérer cette expérience, avec pour objectif : parcourir l…" at bounding box center [383, 217] width 415 height 18
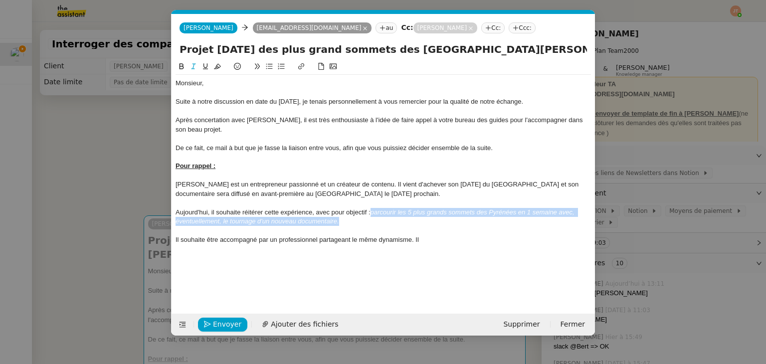
drag, startPoint x: 372, startPoint y: 211, endPoint x: 347, endPoint y: 223, distance: 27.7
click at [347, 223] on div "[DATE], il souhaite réitérer cette expérience, avec pour objectif : parcourir l…" at bounding box center [383, 217] width 415 height 18
click at [202, 70] on icon at bounding box center [205, 66] width 7 height 7
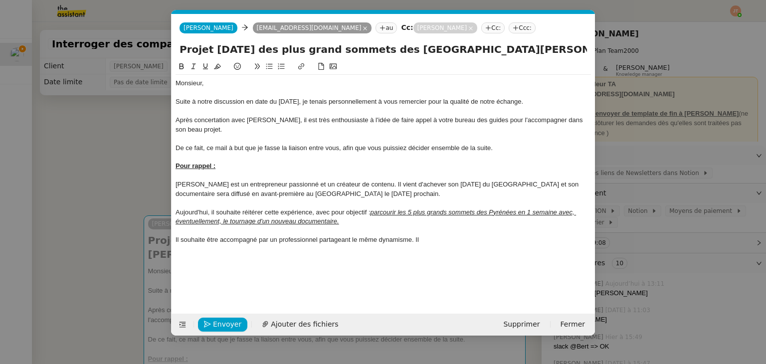
click at [376, 213] on u "parcourir les 5 plus grands sommets des Pyrénées en 1 semaine avec, éventuellem…" at bounding box center [376, 216] width 400 height 16
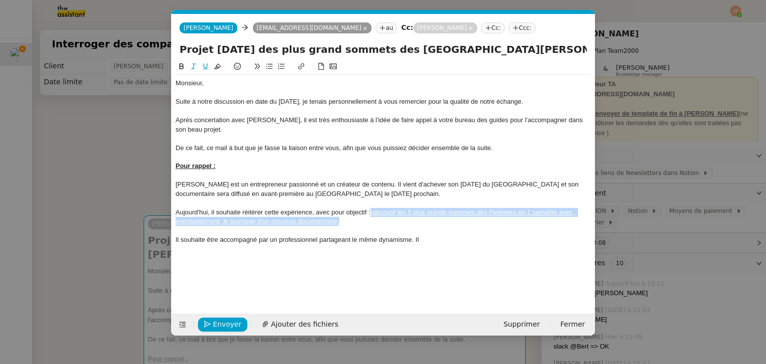
drag, startPoint x: 350, startPoint y: 220, endPoint x: 373, endPoint y: 215, distance: 23.0
click at [373, 215] on div "[DATE], il souhaite réitérer cette expérience, avec pour objectif : parcourir l…" at bounding box center [383, 217] width 415 height 18
click at [356, 222] on div "[DATE], il souhaite réitérer cette expérience, avec pour objectif : parcourir l…" at bounding box center [383, 217] width 415 height 18
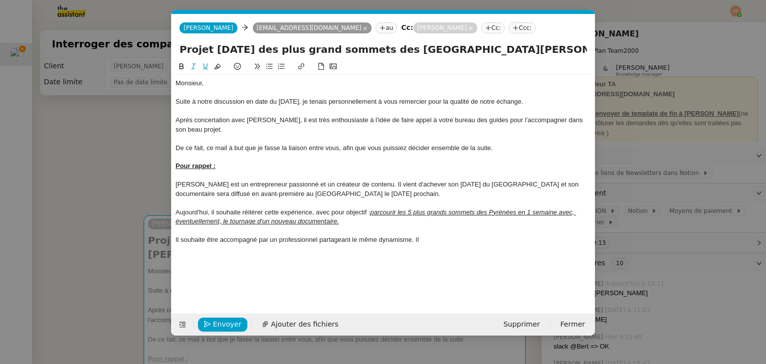
click at [435, 239] on div "Il souhaite être accompagné par un professionnel partageant le même dynamisme. …" at bounding box center [383, 239] width 415 height 9
click at [134, 168] on nz-modal-container "Service TA - VOYAGE - PROPOSITION GLOBALE A utiliser dans le cadre de propositi…" at bounding box center [383, 182] width 766 height 364
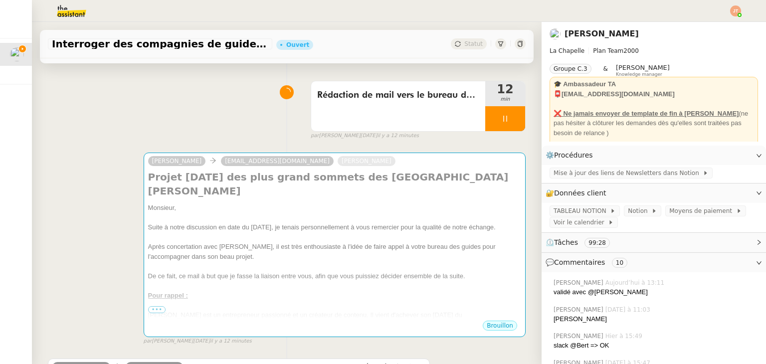
scroll to position [50, 0]
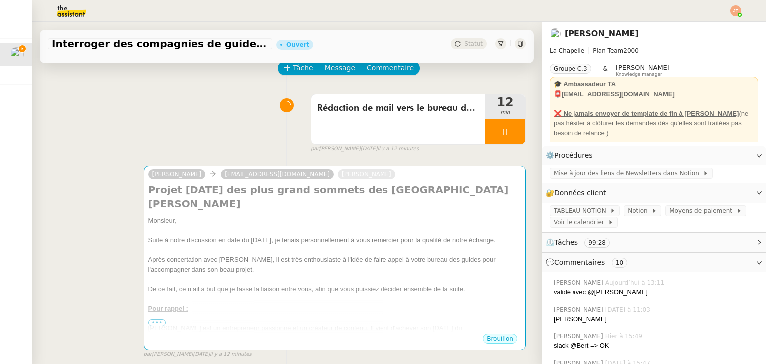
click at [260, 226] on div at bounding box center [334, 231] width 373 height 10
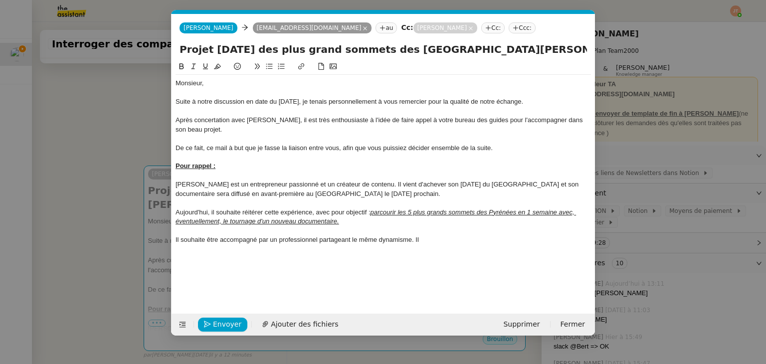
scroll to position [0, 21]
click at [435, 242] on div "Il souhaite être accompagné par un professionnel partageant le même dynamisme. …" at bounding box center [383, 239] width 415 height 9
click at [321, 234] on div at bounding box center [383, 230] width 415 height 9
click at [467, 248] on div "Il souhaite être accompagné par un professionnel partageant le même dynamisme. …" at bounding box center [383, 248] width 415 height 9
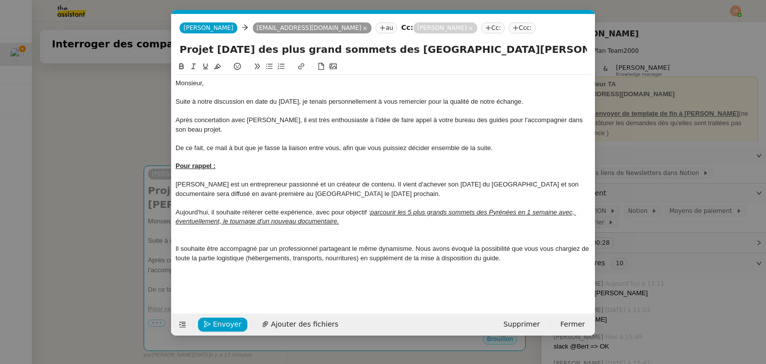
click at [453, 249] on div "Il souhaite être accompagné par un professionnel partageant le même dynamisme. …" at bounding box center [383, 253] width 415 height 18
click at [552, 256] on div "Il souhaite être accompagné par un professionnel partageant le même dynamisme. …" at bounding box center [383, 253] width 415 height 18
click at [303, 279] on div at bounding box center [383, 276] width 415 height 9
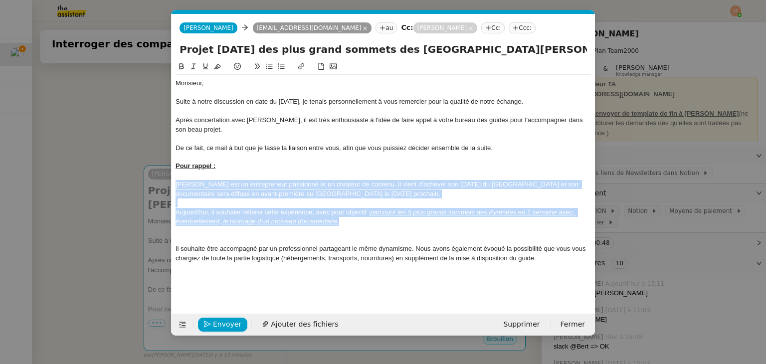
drag, startPoint x: 342, startPoint y: 223, endPoint x: 174, endPoint y: 183, distance: 172.4
click at [174, 183] on nz-spin "Monsieur, Suite à notre discussion en date du [DATE], je tenais personnellement…" at bounding box center [383, 181] width 423 height 241
click at [193, 66] on icon at bounding box center [193, 66] width 7 height 7
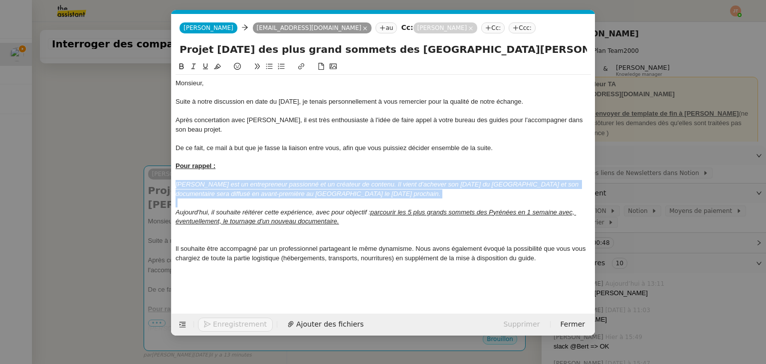
click at [359, 222] on div "[DATE], il souhaite réitérer cette expérience, avec pour objectif : parcourir l…" at bounding box center [383, 217] width 415 height 18
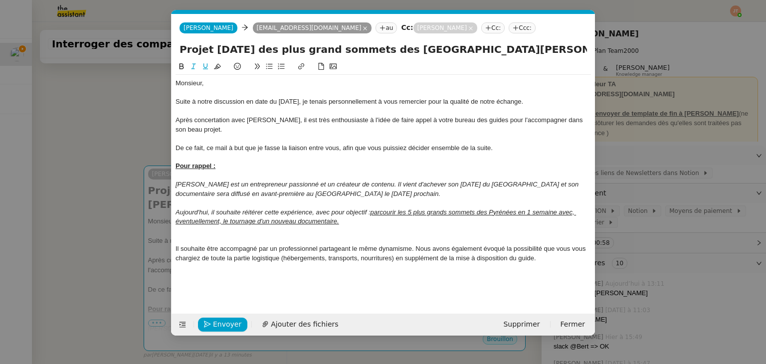
click at [368, 210] on em "[DATE], il souhaite réitérer cette expérience, avec pour objectif : parcourir l…" at bounding box center [376, 216] width 400 height 16
click at [399, 211] on u "parcourir les 5 plus grands sommets des Pyrénées en 1 semaine avec, éventuellem…" at bounding box center [376, 216] width 400 height 16
click at [538, 256] on div "Il souhaite être accompagné par un professionnel partageant le même dynamisme. …" at bounding box center [383, 253] width 415 height 18
click at [377, 269] on div at bounding box center [383, 267] width 415 height 9
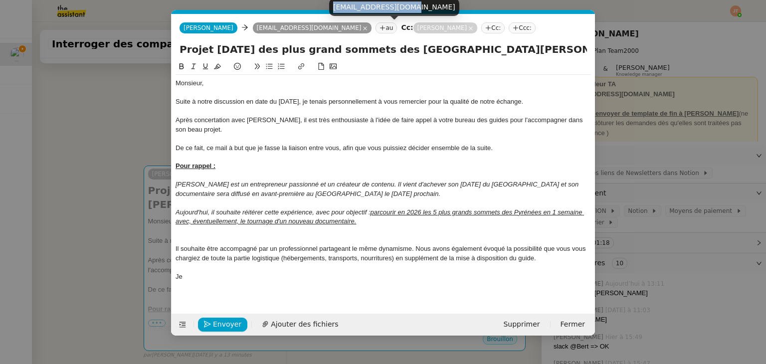
drag, startPoint x: 334, startPoint y: 6, endPoint x: 401, endPoint y: 6, distance: 67.8
click at [401, 6] on div "[EMAIL_ADDRESS][DOMAIN_NAME]" at bounding box center [394, 7] width 130 height 17
copy div "[EMAIL_ADDRESS][DOMAIN_NAME]"
click at [376, 26] on nz-tag "au" at bounding box center [386, 27] width 21 height 11
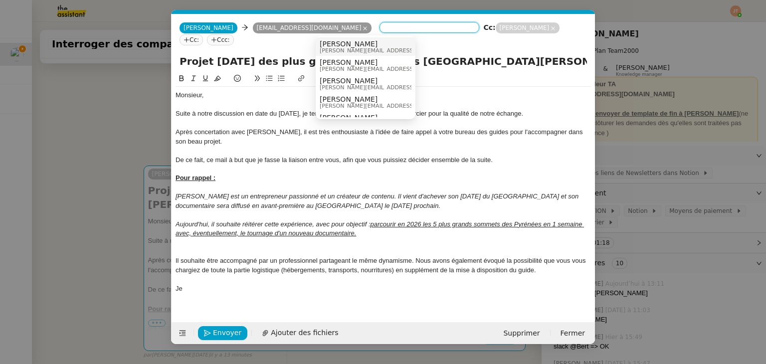
click at [384, 27] on input at bounding box center [430, 28] width 92 height 10
paste input "[EMAIL_ADDRESS][DOMAIN_NAME]"
type input "[EMAIL_ADDRESS][DOMAIN_NAME]"
click at [351, 48] on span "[EMAIL_ADDRESS][DOMAIN_NAME]" at bounding box center [368, 50] width 96 height 5
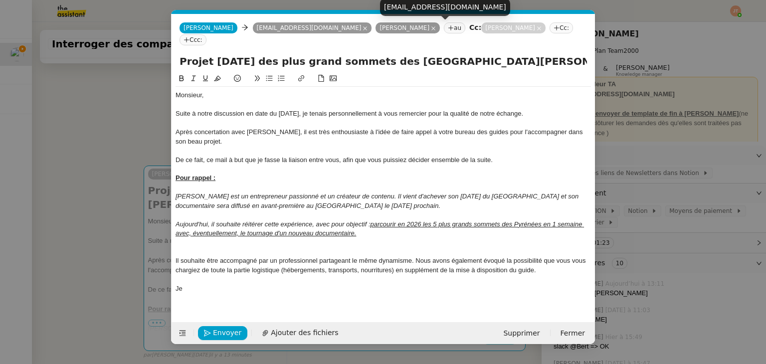
click at [537, 29] on icon at bounding box center [539, 28] width 5 height 5
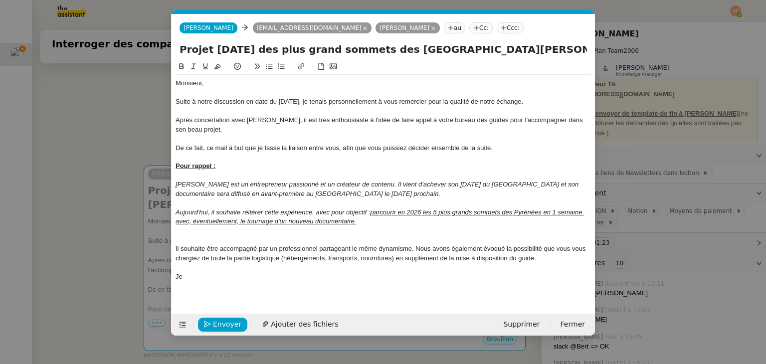
click at [192, 280] on div "Je" at bounding box center [383, 276] width 415 height 9
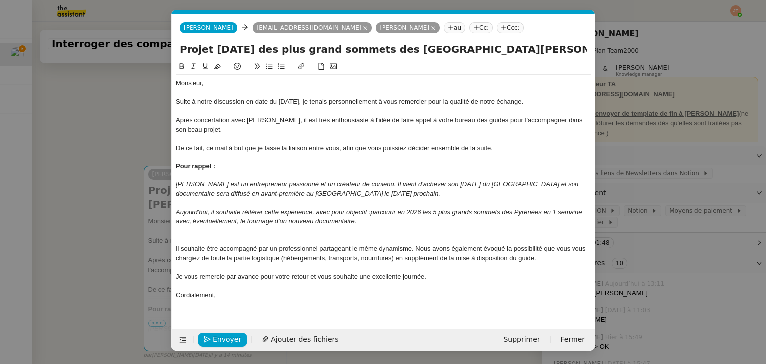
click at [128, 99] on nz-modal-container "Service TA - VOYAGE - PROPOSITION GLOBALE A utiliser dans le cadre de propositi…" at bounding box center [383, 182] width 766 height 364
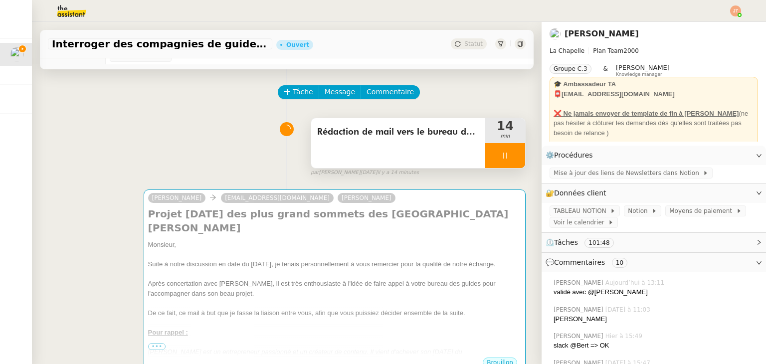
scroll to position [0, 0]
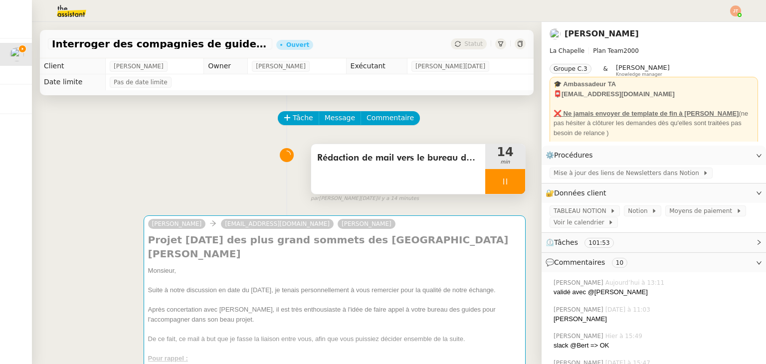
click at [485, 180] on div at bounding box center [505, 181] width 40 height 25
click at [505, 180] on button at bounding box center [515, 181] width 20 height 25
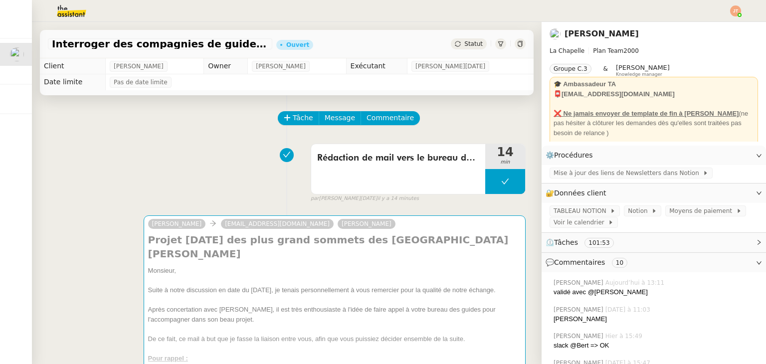
click at [515, 45] on div at bounding box center [520, 43] width 11 height 11
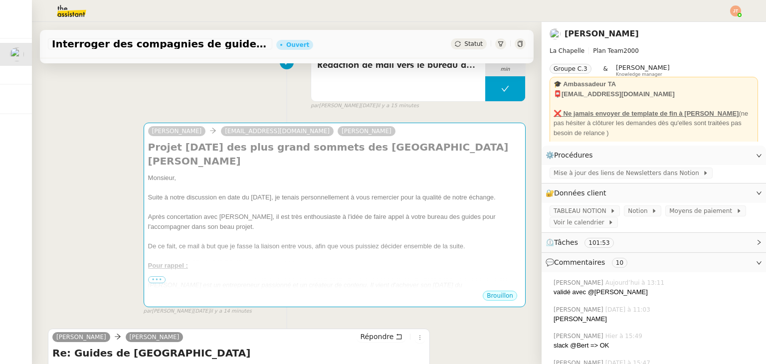
scroll to position [100, 0]
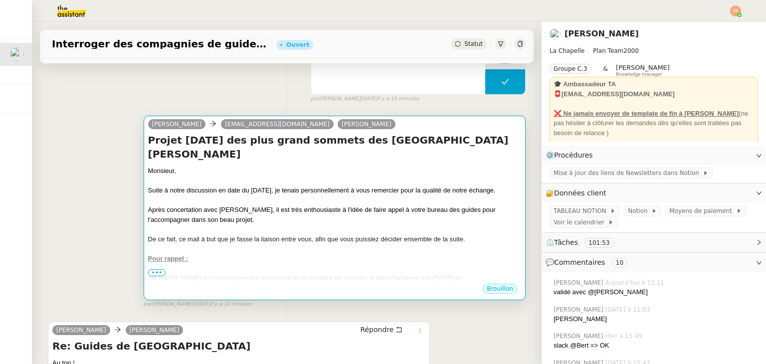
click at [211, 224] on div at bounding box center [334, 229] width 373 height 10
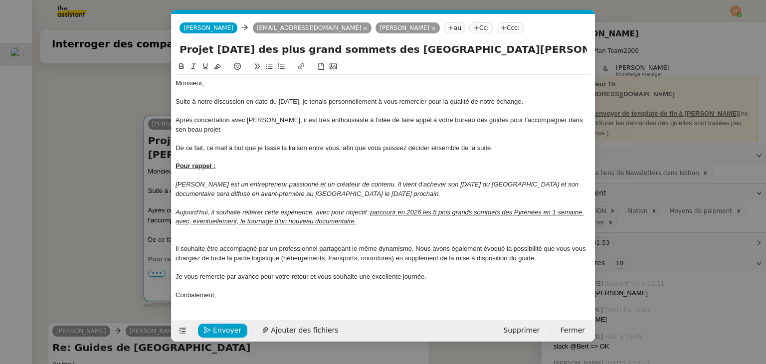
scroll to position [0, 21]
click at [106, 153] on nz-modal-container "Service TA - VOYAGE - PROPOSITION GLOBALE A utiliser dans le cadre de propositi…" at bounding box center [383, 182] width 766 height 364
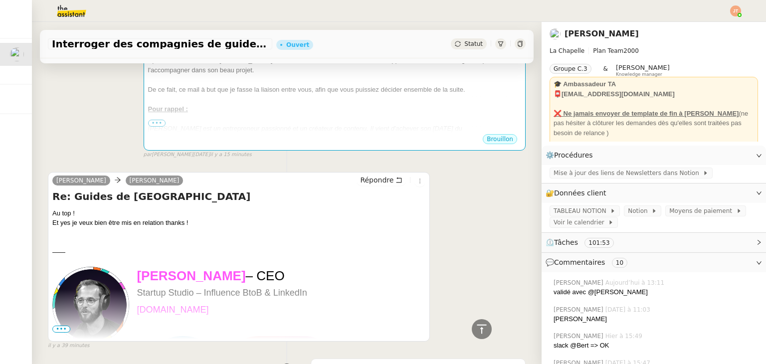
scroll to position [100, 0]
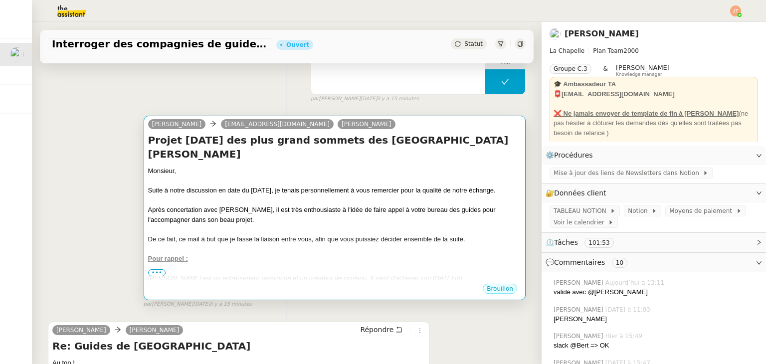
click at [221, 207] on div "Après concertation avec [PERSON_NAME], il est très enthousiaste à l'idée de fai…" at bounding box center [334, 214] width 373 height 19
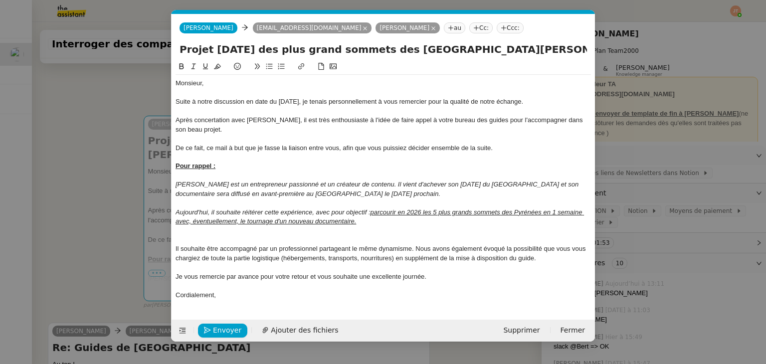
scroll to position [0, 21]
click at [47, 152] on nz-modal-container "Service TA - VOYAGE - PROPOSITION GLOBALE A utiliser dans le cadre de propositi…" at bounding box center [383, 182] width 766 height 364
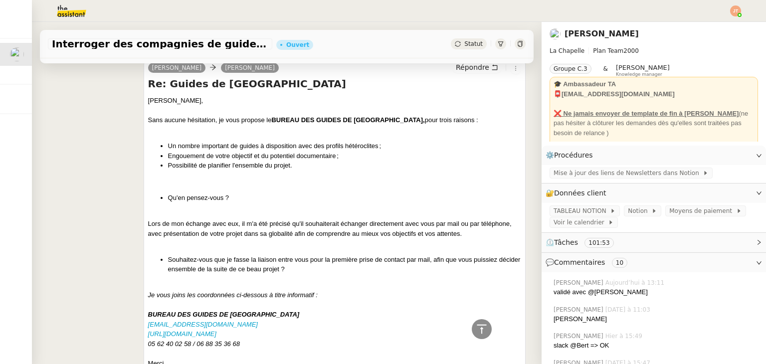
scroll to position [598, 0]
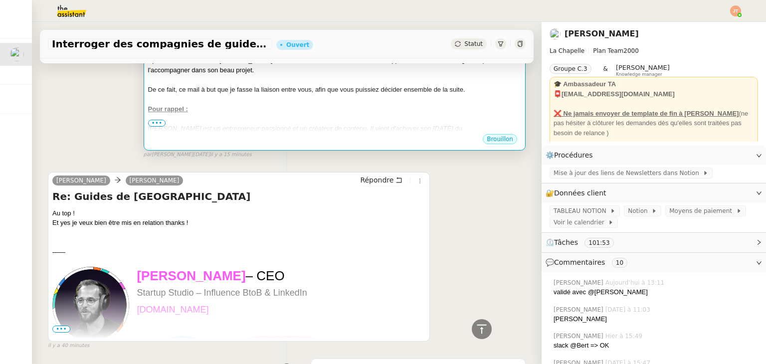
click at [284, 143] on div at bounding box center [334, 148] width 373 height 10
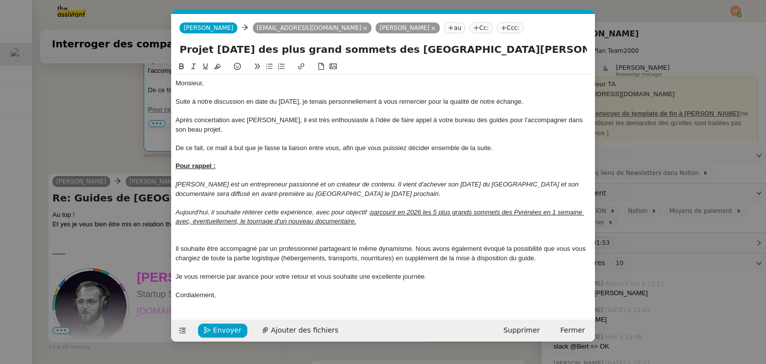
scroll to position [0, 21]
click at [99, 141] on nz-modal-container "Service TA - VOYAGE - PROPOSITION GLOBALE A utiliser dans le cadre de propositi…" at bounding box center [383, 182] width 766 height 364
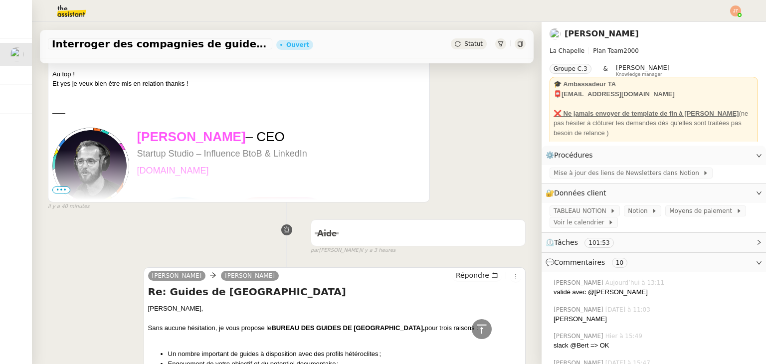
scroll to position [548, 0]
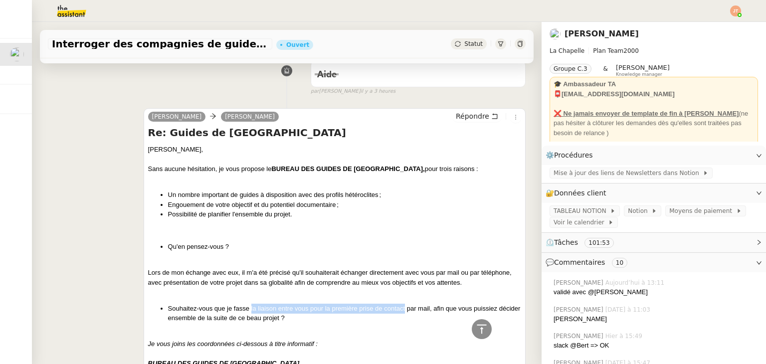
drag, startPoint x: 248, startPoint y: 308, endPoint x: 402, endPoint y: 307, distance: 154.6
click at [402, 307] on li "Souhaitez-vous que je fasse la liaison entre vous pour la première prise de con…" at bounding box center [344, 313] width 353 height 19
copy li "la liaison entre vous pour la première prise de contact"
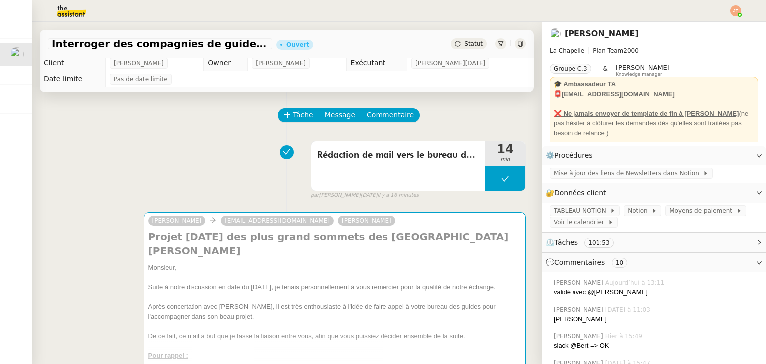
scroll to position [0, 0]
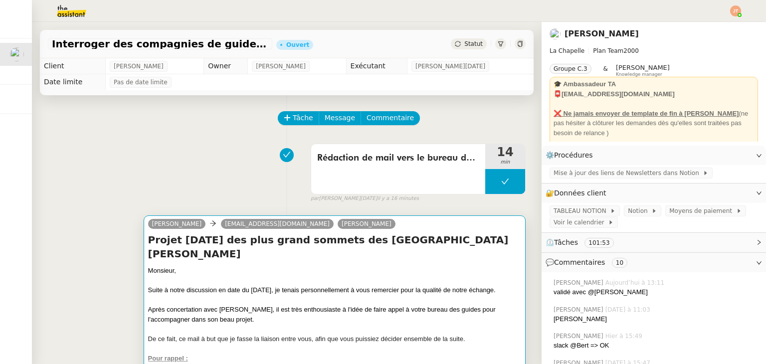
click at [294, 285] on div "Suite à notre discussion en date du [DATE], je tenais personnellement à vous re…" at bounding box center [334, 290] width 373 height 10
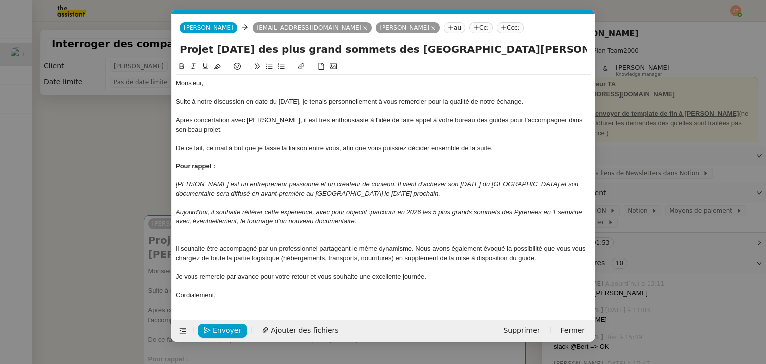
scroll to position [0, 21]
drag, startPoint x: 281, startPoint y: 146, endPoint x: 338, endPoint y: 148, distance: 56.4
click at [338, 148] on div "De ce fait, ce mail à but que je fasse la liaison entre vous, afin que vous pui…" at bounding box center [383, 148] width 415 height 9
click at [355, 152] on div "De ce fait, ce mail à but que je fasse la liaison entre vous pour la première p…" at bounding box center [383, 148] width 415 height 9
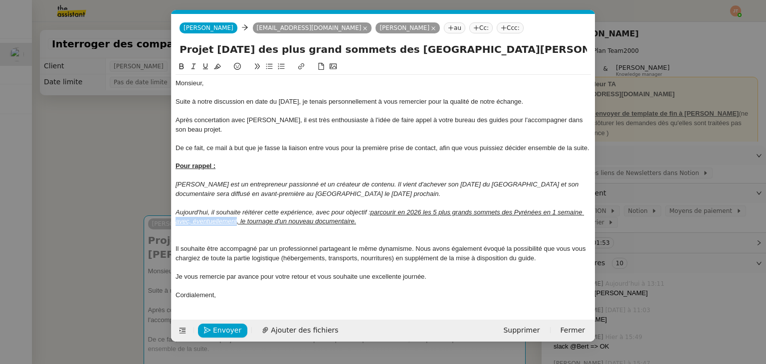
drag, startPoint x: 237, startPoint y: 222, endPoint x: 175, endPoint y: 221, distance: 62.9
click at [175, 221] on nz-spin "Monsieur, Suite à notre discussion en date du [DATE], je tenais personnellement…" at bounding box center [383, 184] width 423 height 247
click at [190, 220] on u "parcourir en 2026 les 5 plus grands sommets des Pyrénées en 1 semaine +, le tou…" at bounding box center [384, 216] width 416 height 16
click at [282, 222] on u "parcourir en 2026 les 5 plus grands sommets des Pyrénées en 1 semaine + tournag…" at bounding box center [383, 216] width 414 height 16
click at [313, 255] on div "Il souhaite être accompagné par un professionnel partageant le même dynamisme. …" at bounding box center [383, 253] width 415 height 18
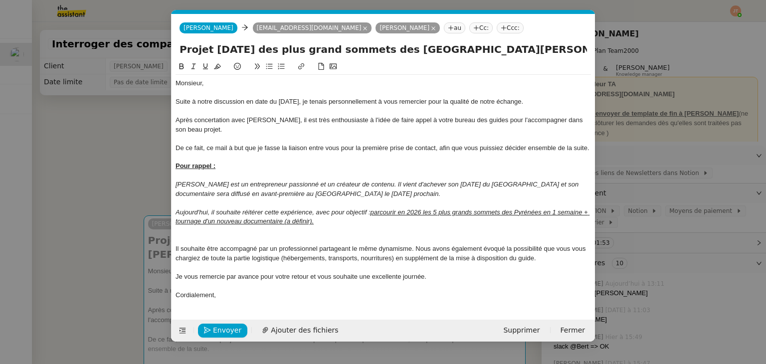
click at [296, 219] on u "parcourir en 2026 les 5 plus grands sommets des Pyrénées en 1 semaine + tournag…" at bounding box center [383, 216] width 414 height 16
click at [0, 0] on lt-span "à définir" at bounding box center [0, 0] width 0 height 0
click at [294, 269] on div at bounding box center [383, 267] width 415 height 9
click at [285, 221] on u "parcourir en 2026 les 5 plus grands sommets des Pyrénées en 1 semaine + tournag…" at bounding box center [383, 216] width 414 height 16
click at [296, 256] on div "Il souhaite être accompagné par un professionnel partageant le même dynamisme. …" at bounding box center [383, 253] width 415 height 18
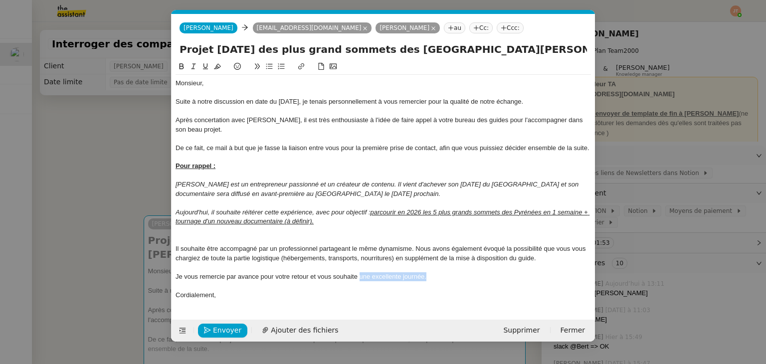
drag, startPoint x: 427, startPoint y: 278, endPoint x: 359, endPoint y: 276, distance: 67.9
click at [359, 276] on div "Je vous remercie par avance pour votre retour et vous souhaite une excellente j…" at bounding box center [383, 276] width 415 height 9
click at [411, 279] on div "Je vous remercie par avance pour votre retour et vous souhaite une belle collab…" at bounding box center [383, 276] width 415 height 9
click at [0, 0] on lt-span "collab o ration" at bounding box center [0, 0] width 0 height 0
click at [140, 186] on nz-modal-container "Service TA - VOYAGE - PROPOSITION GLOBALE A utiliser dans le cadre de propositi…" at bounding box center [383, 182] width 766 height 364
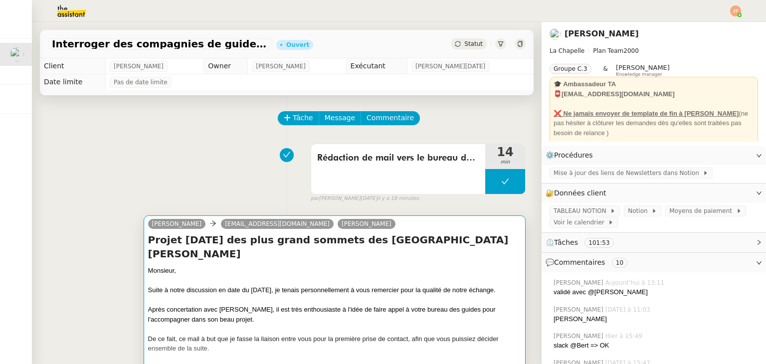
click at [349, 335] on div "De ce fait, ce mail à but que je fasse la liaison entre vous pour la première p…" at bounding box center [334, 343] width 373 height 19
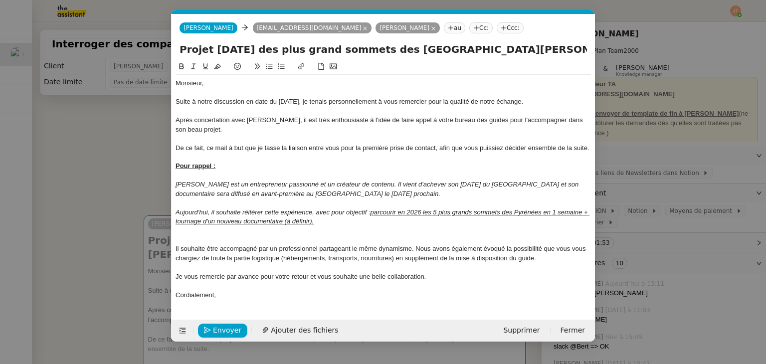
scroll to position [0, 21]
click at [359, 278] on div "Je vous remercie par avance pour votre retour et vous souhaite une belle collab…" at bounding box center [383, 276] width 415 height 9
click at [227, 296] on div "Cordialement," at bounding box center [383, 295] width 415 height 9
click at [126, 180] on nz-modal-container "Service TA - VOYAGE - PROPOSITION GLOBALE A utiliser dans le cadre de propositi…" at bounding box center [383, 182] width 766 height 364
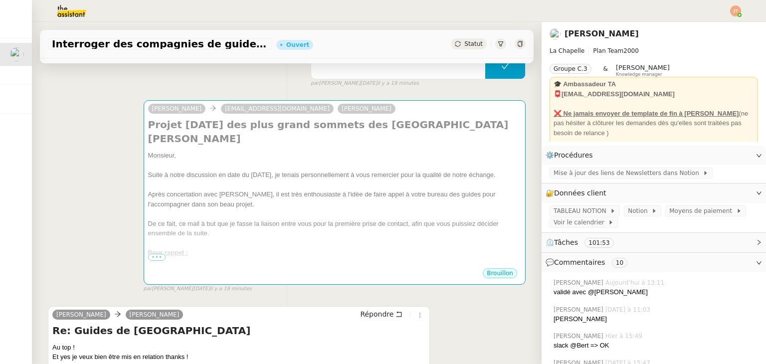
scroll to position [50, 0]
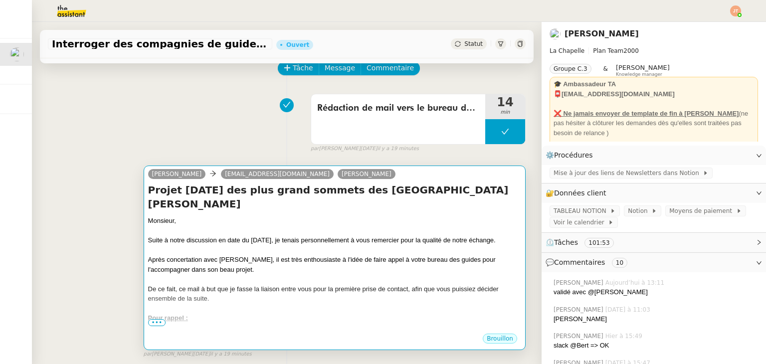
click at [207, 245] on div at bounding box center [334, 250] width 373 height 10
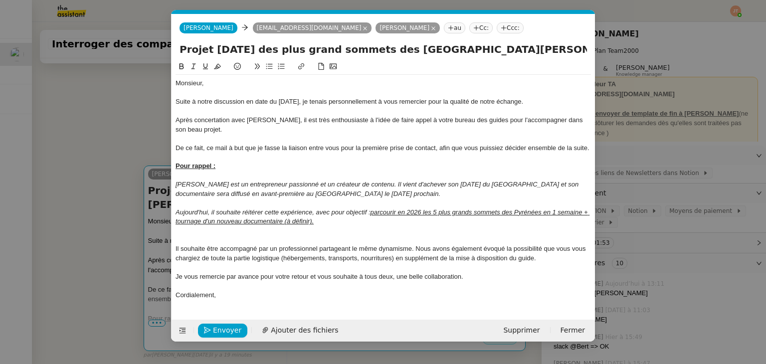
scroll to position [0, 21]
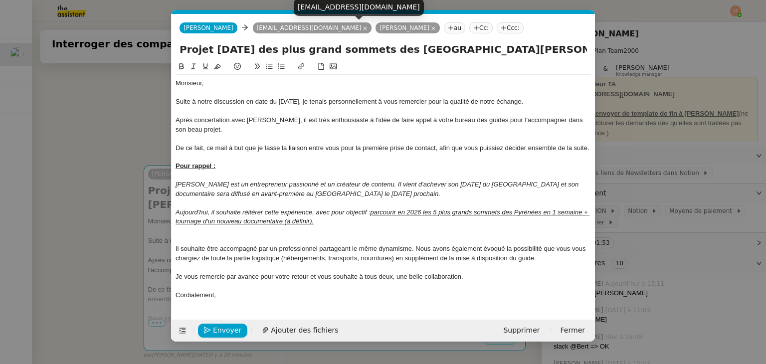
click at [94, 114] on nz-modal-container "Service TA - VOYAGE - PROPOSITION GLOBALE A utiliser dans le cadre de propositi…" at bounding box center [383, 182] width 766 height 364
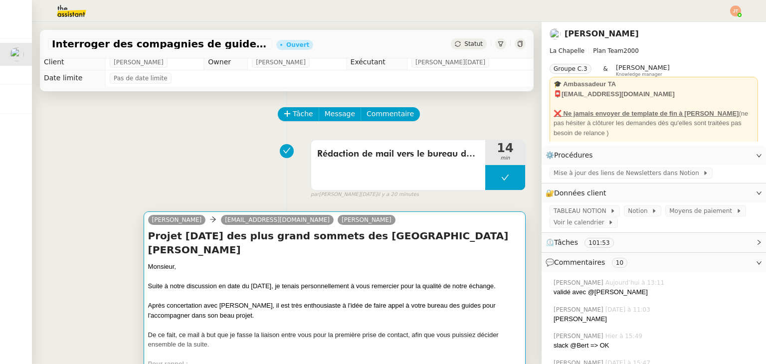
scroll to position [0, 0]
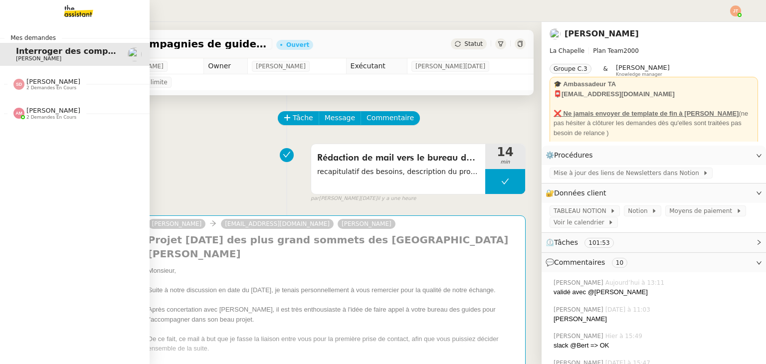
click at [24, 113] on img at bounding box center [18, 113] width 11 height 11
click at [55, 139] on span "Team Compta" at bounding box center [66, 140] width 101 height 6
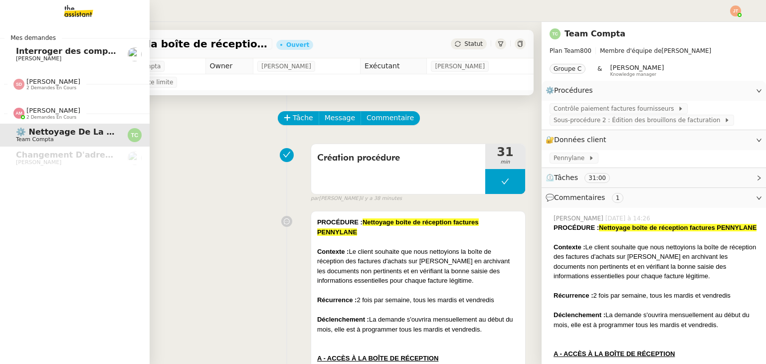
click at [44, 47] on span "Interroger des compagnies de guides de montagne" at bounding box center [131, 50] width 230 height 9
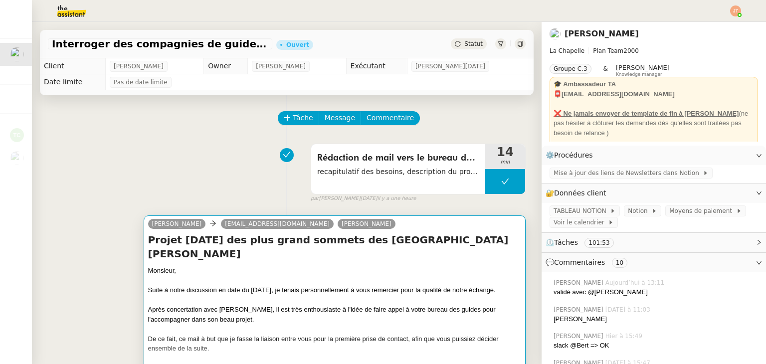
click at [228, 305] on div "Après concertation avec [PERSON_NAME], il est très enthousiaste à l'idée de fai…" at bounding box center [334, 314] width 373 height 19
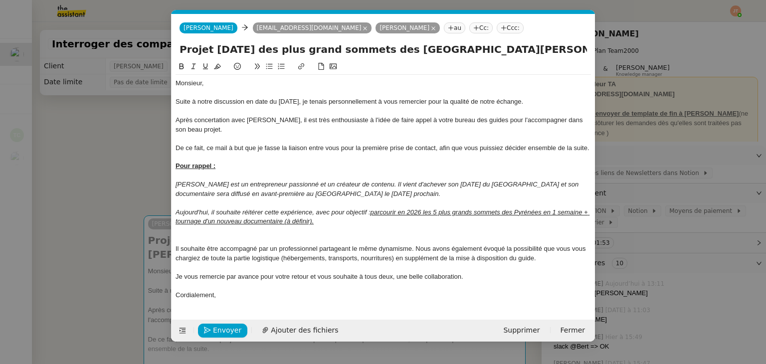
scroll to position [0, 21]
click at [130, 142] on nz-modal-container "Service TA - VOYAGE - PROPOSITION GLOBALE A utiliser dans le cadre de propositi…" at bounding box center [383, 182] width 766 height 364
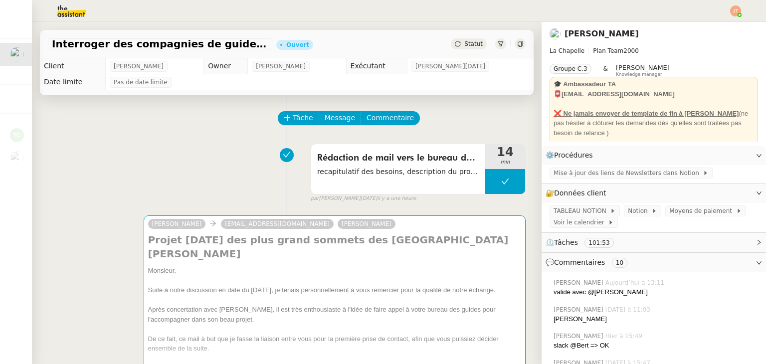
click at [455, 45] on icon at bounding box center [458, 44] width 6 height 6
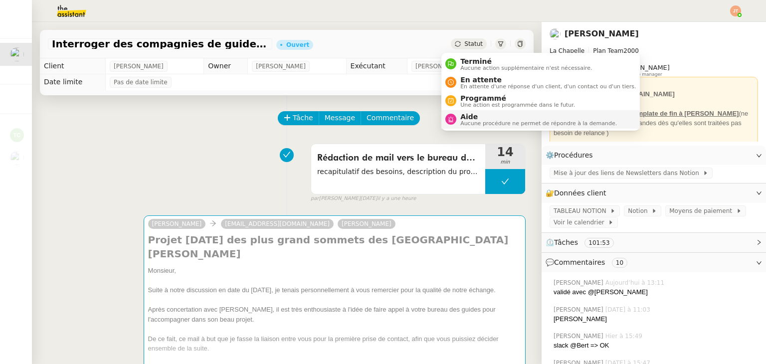
click at [471, 116] on span "Aide" at bounding box center [538, 117] width 157 height 8
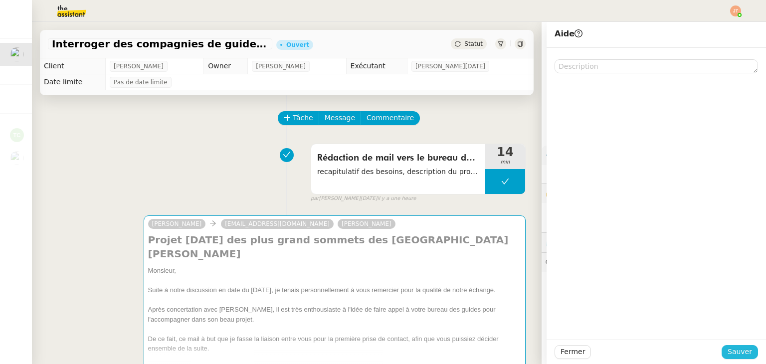
click at [734, 356] on span "Sauver" at bounding box center [740, 351] width 24 height 11
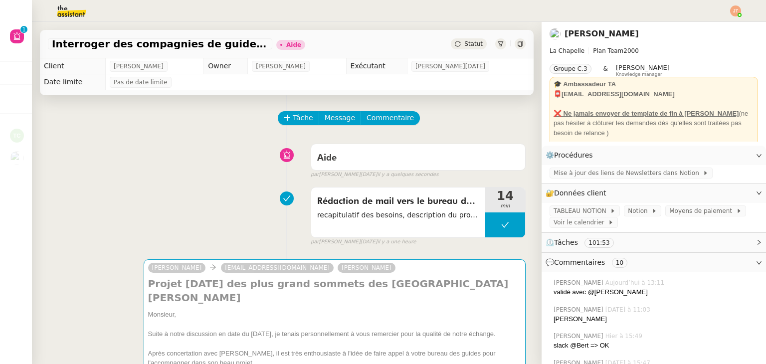
click at [735, 13] on img at bounding box center [735, 10] width 11 height 11
click at [705, 30] on span "Suivi" at bounding box center [700, 28] width 17 height 8
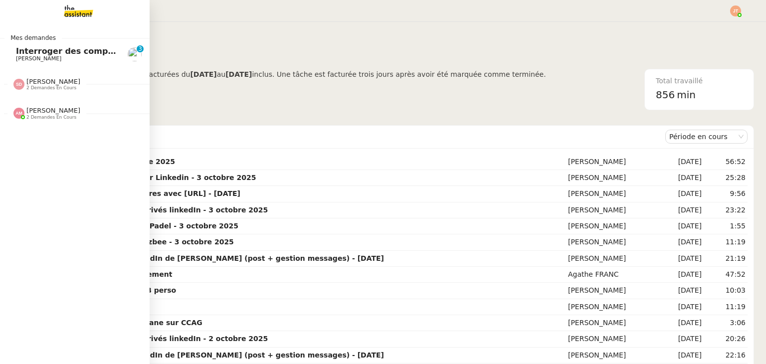
click at [47, 52] on span "Interroger des compagnies de guides de montagne" at bounding box center [131, 50] width 230 height 9
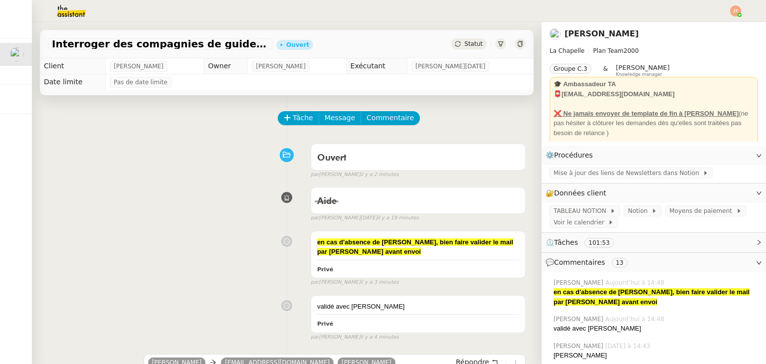
click at [451, 47] on div "Statut" at bounding box center [469, 43] width 36 height 11
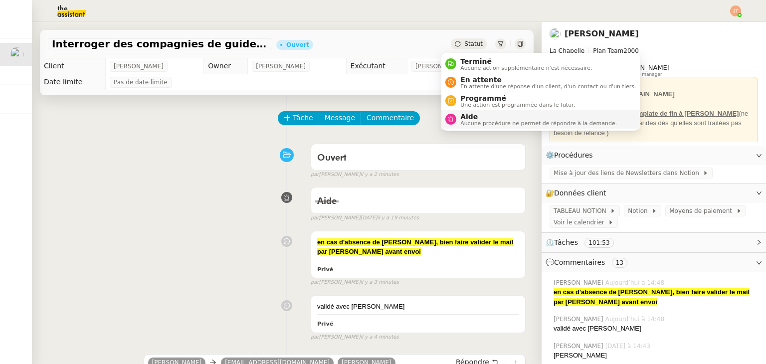
click at [470, 124] on span "Aucune procédure ne permet de répondre à la demande." at bounding box center [538, 123] width 157 height 5
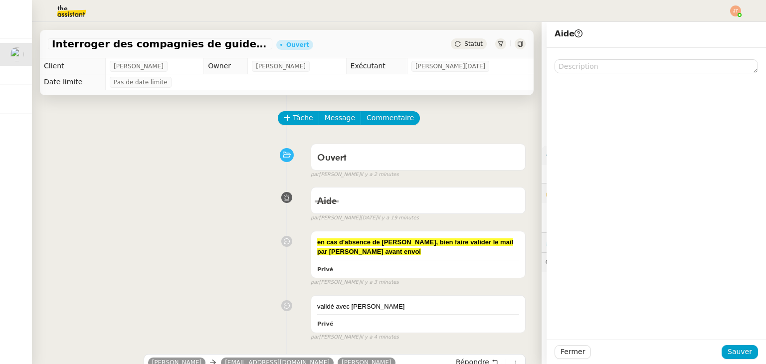
click at [459, 117] on div "Tâche Message Commentaire" at bounding box center [402, 123] width 247 height 24
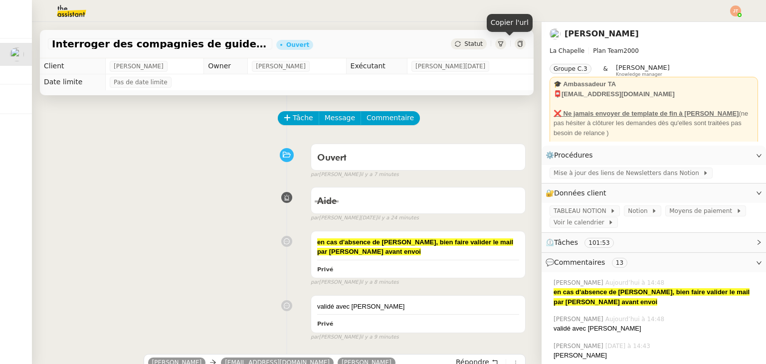
click at [517, 42] on icon at bounding box center [520, 44] width 6 height 6
click at [451, 43] on div "Statut" at bounding box center [469, 43] width 36 height 11
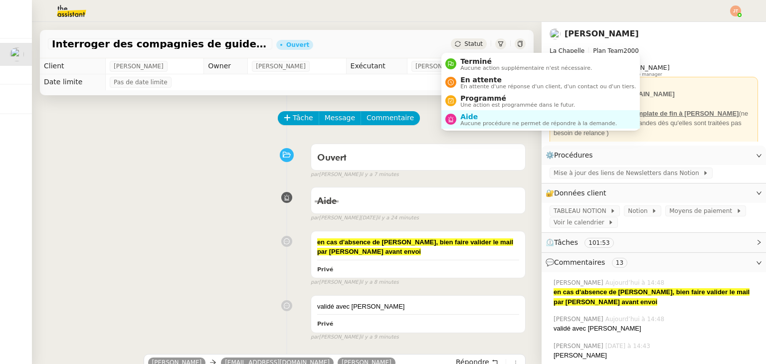
click at [464, 43] on span "Statut" at bounding box center [473, 43] width 18 height 7
click at [473, 117] on span "Aide" at bounding box center [538, 117] width 157 height 8
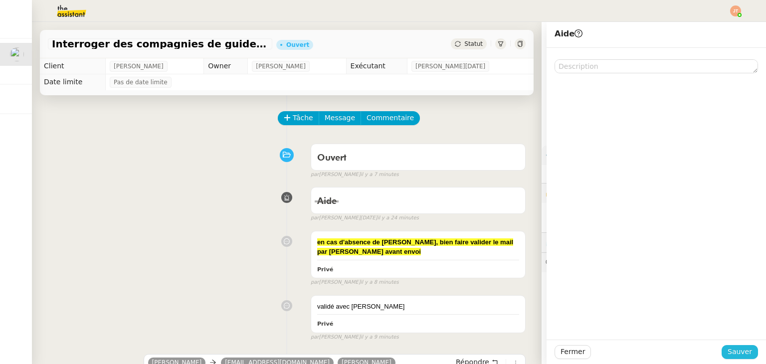
click at [736, 355] on span "Sauver" at bounding box center [740, 351] width 24 height 11
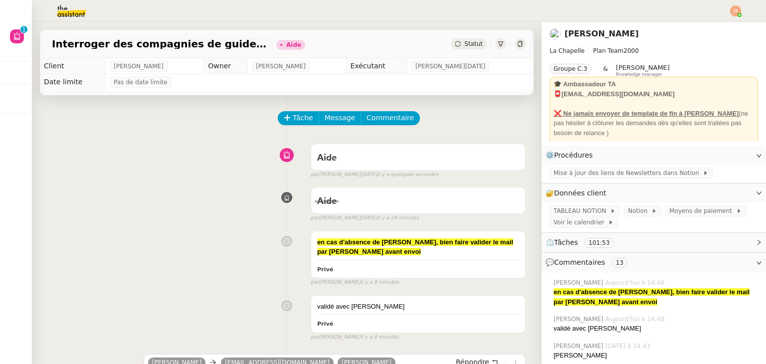
click at [736, 7] on img at bounding box center [735, 10] width 11 height 11
click at [708, 28] on span "Suivi" at bounding box center [700, 28] width 17 height 8
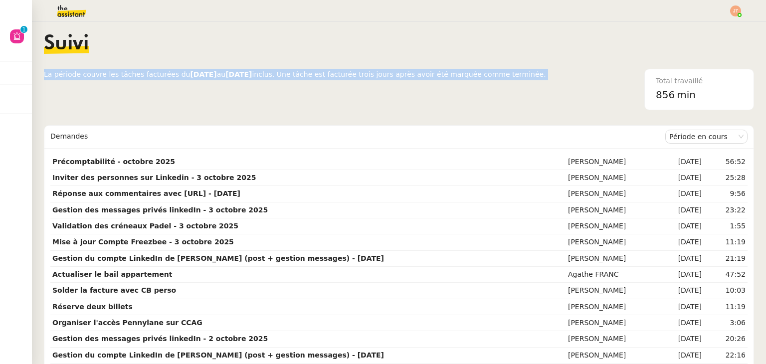
drag, startPoint x: 43, startPoint y: 73, endPoint x: 521, endPoint y: 78, distance: 477.3
click at [521, 78] on nz-layout "Suivi La période couvre les tâches facturées du [DATE] au [DATE] inclus. Une tâ…" at bounding box center [399, 193] width 734 height 342
click at [546, 78] on div "Total travaillé 856 min" at bounding box center [650, 89] width 208 height 41
drag, startPoint x: 516, startPoint y: 75, endPoint x: 44, endPoint y: 83, distance: 472.4
click at [44, 83] on div "La période couvre les tâches facturées du [DATE] au [DATE] inclus. Une tâche es…" at bounding box center [399, 89] width 710 height 41
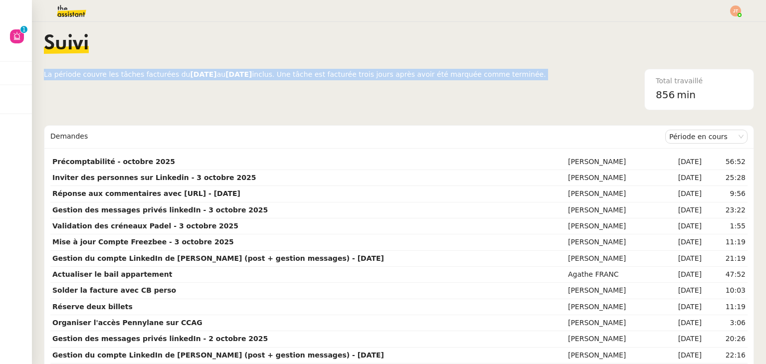
click at [43, 77] on nz-layout "Suivi La période couvre les tâches facturées du [DATE] au [DATE] inclus. Une tâ…" at bounding box center [399, 193] width 734 height 342
drag, startPoint x: 43, startPoint y: 74, endPoint x: 519, endPoint y: 74, distance: 475.8
click at [519, 74] on nz-layout "Suivi La période couvre les tâches facturées du [DATE] au [DATE] inclus. Une tâ…" at bounding box center [399, 193] width 734 height 342
click at [546, 73] on div "Total travaillé 856 min" at bounding box center [650, 89] width 208 height 41
drag, startPoint x: 518, startPoint y: 73, endPoint x: 44, endPoint y: 71, distance: 473.8
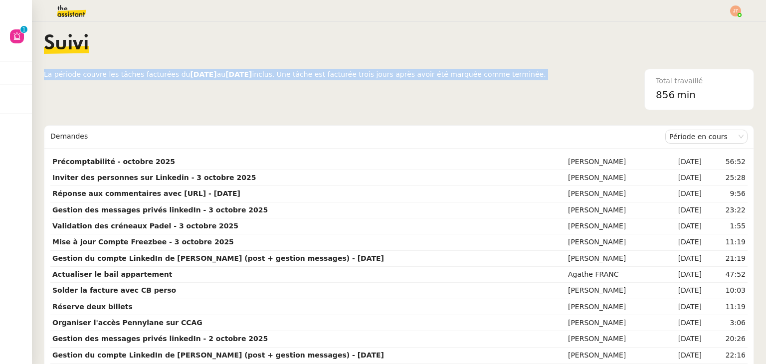
click at [44, 71] on div "La période couvre les tâches facturées du [DATE] au [DATE] inclus. Une tâche es…" at bounding box center [399, 89] width 710 height 41
click at [43, 71] on nz-layout "Suivi La période couvre les tâches facturées du [DATE] au [DATE] inclus. Une tâ…" at bounding box center [399, 193] width 734 height 342
drag, startPoint x: 43, startPoint y: 71, endPoint x: 519, endPoint y: 72, distance: 475.8
click at [519, 72] on nz-layout "Suivi La période couvre les tâches facturées du [DATE] au [DATE] inclus. Une tâ…" at bounding box center [399, 193] width 734 height 342
click at [546, 72] on div "Total travaillé 856 min" at bounding box center [650, 89] width 208 height 41
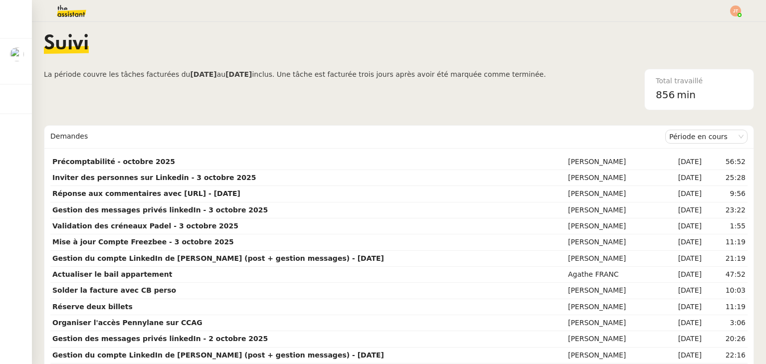
click at [190, 72] on b "[DATE]" at bounding box center [203, 74] width 26 height 8
click at [192, 73] on b "[DATE]" at bounding box center [203, 74] width 26 height 8
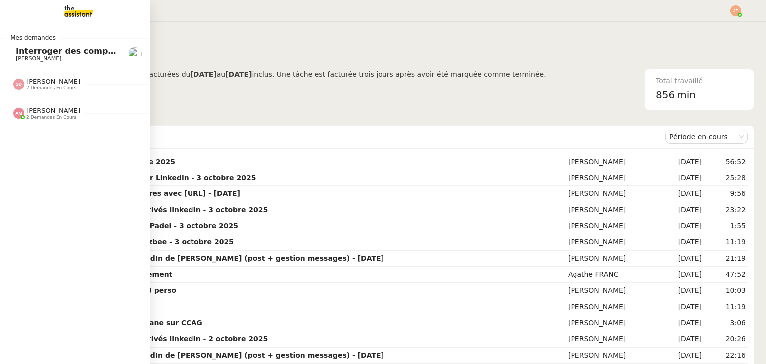
click at [50, 52] on span "Interroger des compagnies de guides de montagne" at bounding box center [131, 50] width 230 height 9
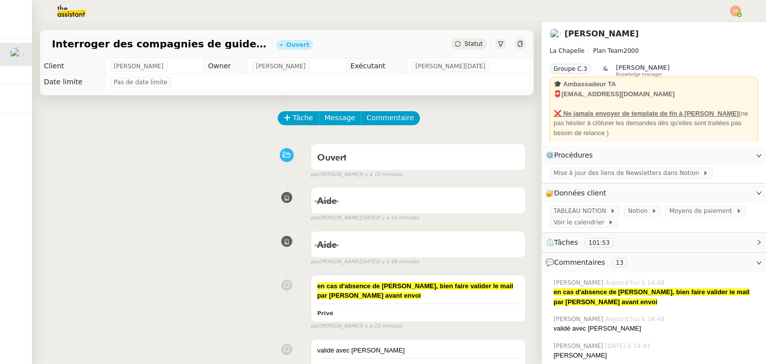
click at [732, 15] on img at bounding box center [735, 10] width 11 height 11
click at [704, 33] on li "Suivi" at bounding box center [708, 28] width 65 height 14
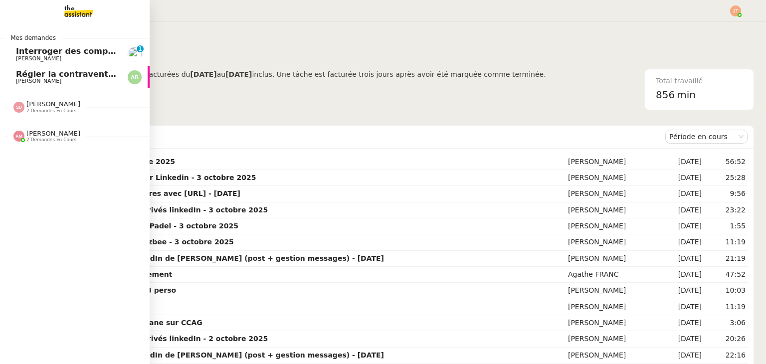
click at [28, 74] on span "Régler la contravention immédiatement" at bounding box center [106, 73] width 180 height 9
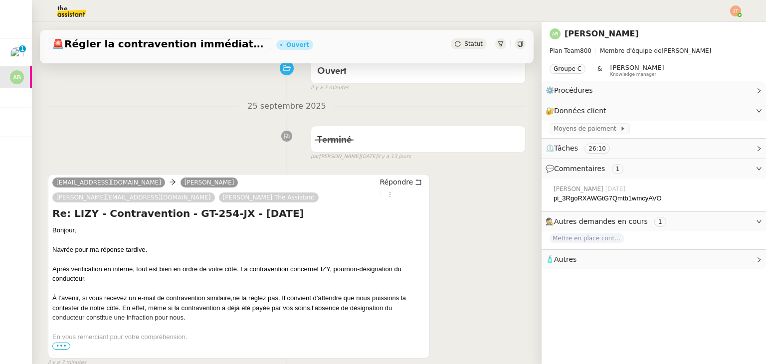
scroll to position [100, 0]
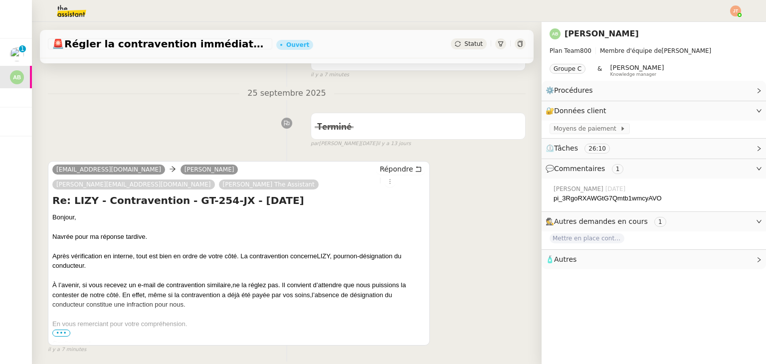
click at [61, 330] on span "•••" at bounding box center [61, 333] width 18 height 7
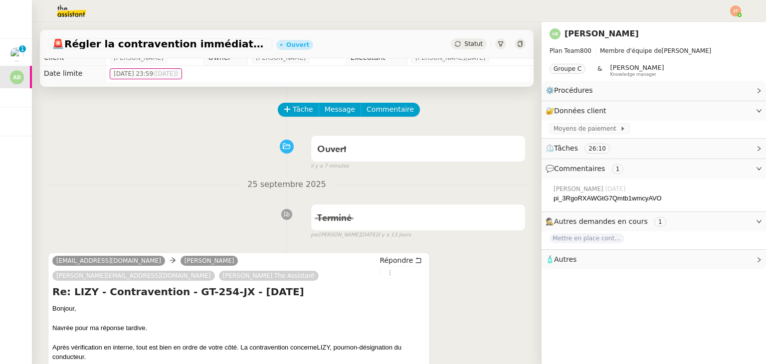
scroll to position [0, 0]
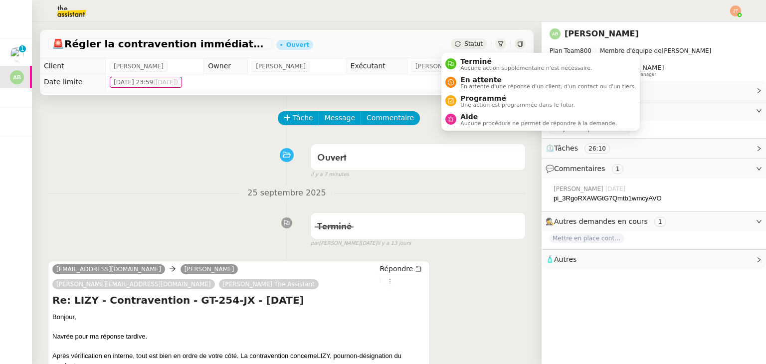
click at [466, 46] on span "Statut" at bounding box center [473, 43] width 18 height 7
click at [466, 61] on span "Terminé" at bounding box center [526, 61] width 132 height 8
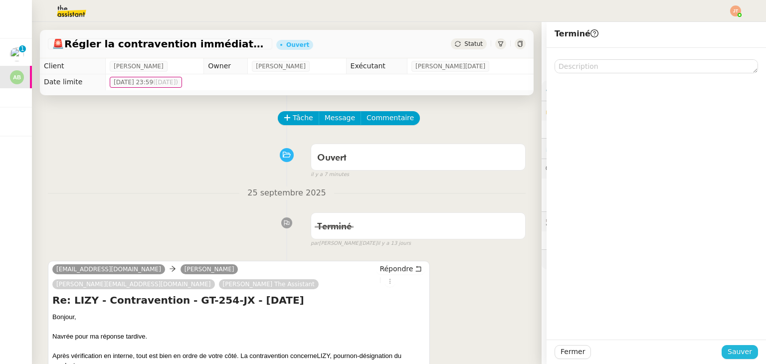
click at [734, 352] on span "Sauver" at bounding box center [740, 351] width 24 height 11
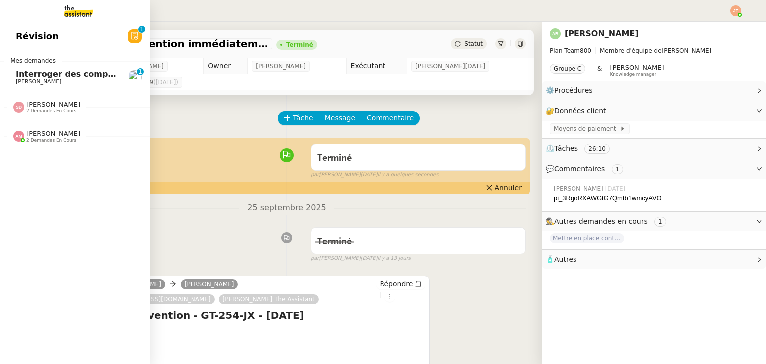
click at [44, 75] on span "Interroger des compagnies de guides de montagne" at bounding box center [131, 73] width 230 height 9
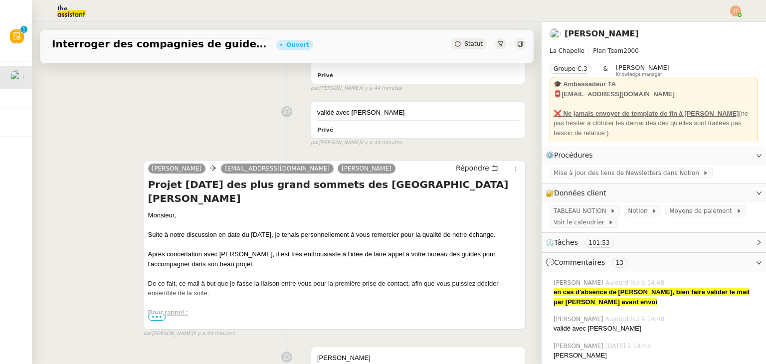
scroll to position [399, 0]
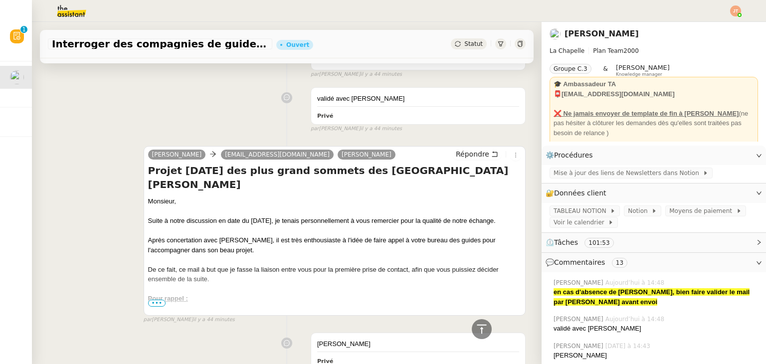
click at [154, 304] on span "•••" at bounding box center [157, 303] width 18 height 7
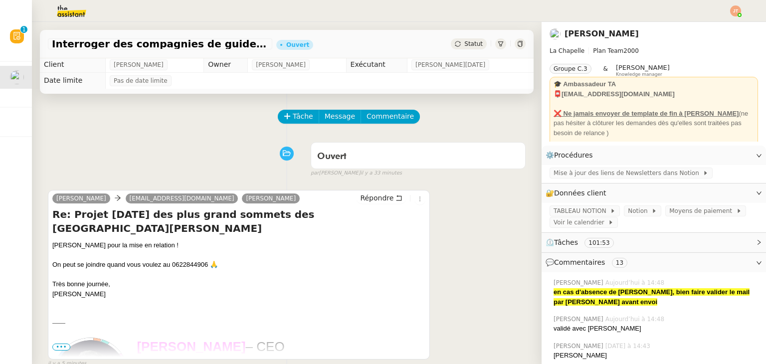
scroll to position [0, 0]
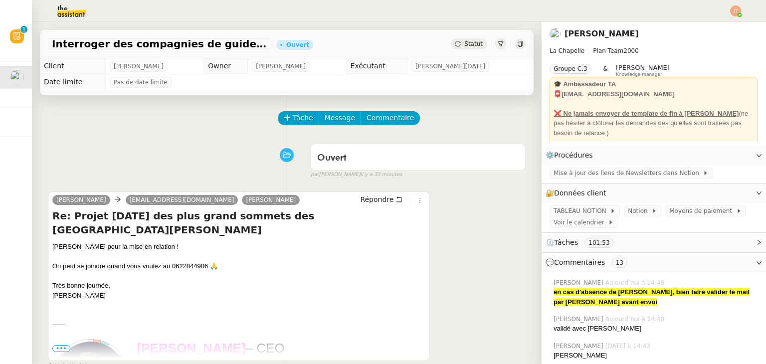
click at [461, 50] on div "Interroger des compagnies de guides de montagne Ouvert Statut" at bounding box center [287, 44] width 494 height 28
click at [464, 44] on span "Statut" at bounding box center [473, 43] width 18 height 7
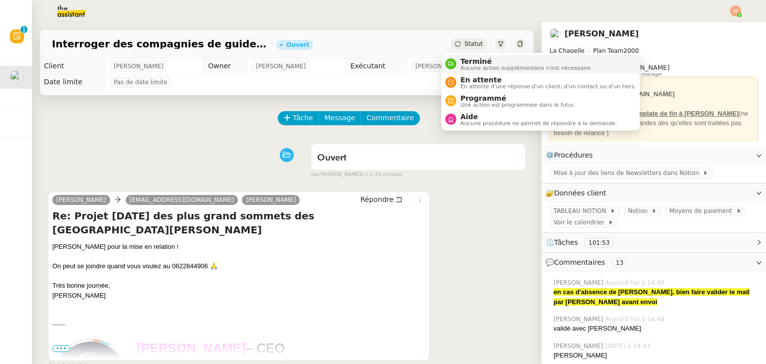
click at [459, 64] on div "Terminé Aucune action supplémentaire n'est nécessaire." at bounding box center [524, 63] width 136 height 13
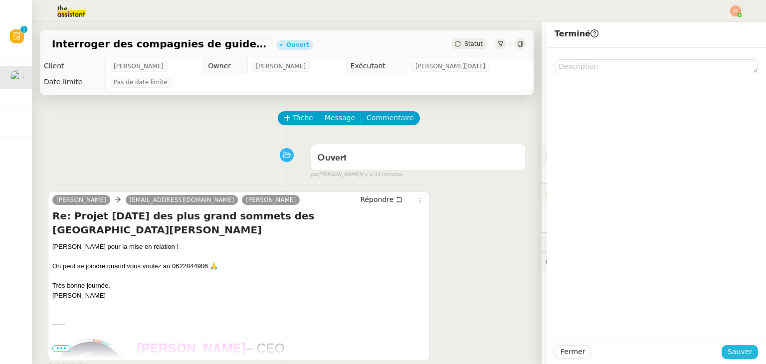
click at [728, 348] on span "Sauver" at bounding box center [740, 351] width 24 height 11
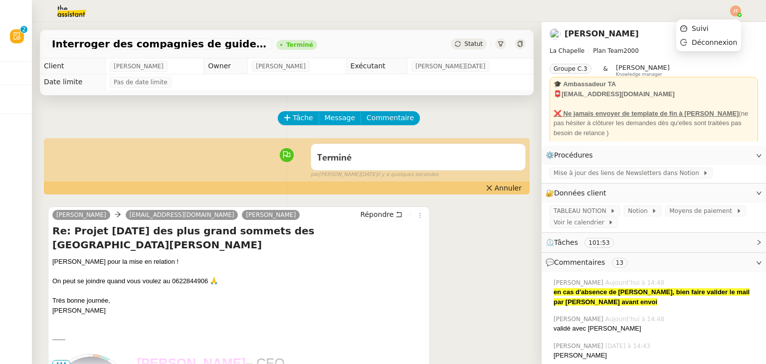
click at [737, 6] on img at bounding box center [735, 10] width 11 height 11
click at [706, 22] on li "Suivi" at bounding box center [708, 28] width 65 height 14
